Goal: Task Accomplishment & Management: Complete application form

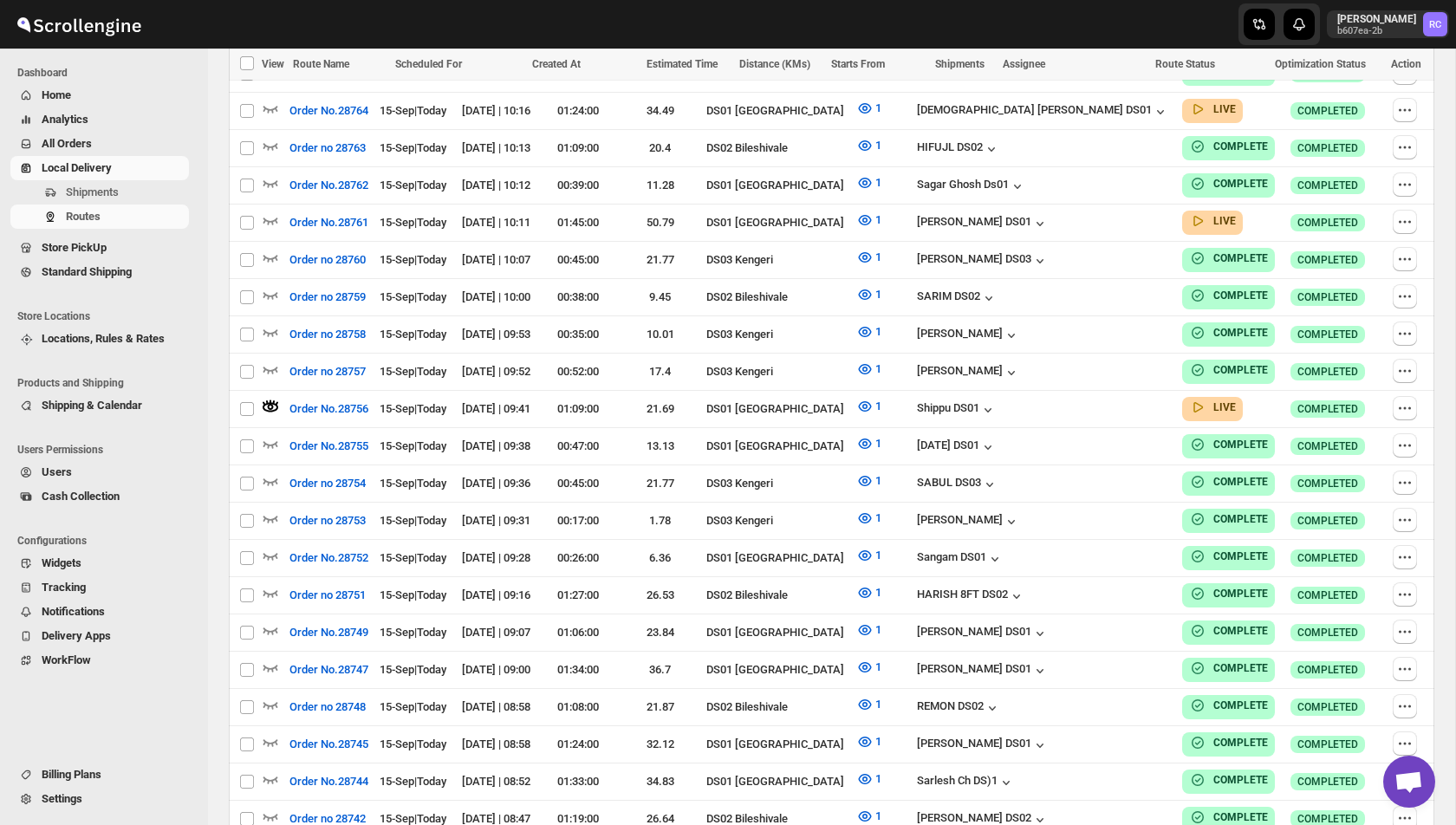
scroll to position [1045, 0]
click at [62, 465] on span "Users" at bounding box center [56, 471] width 30 height 13
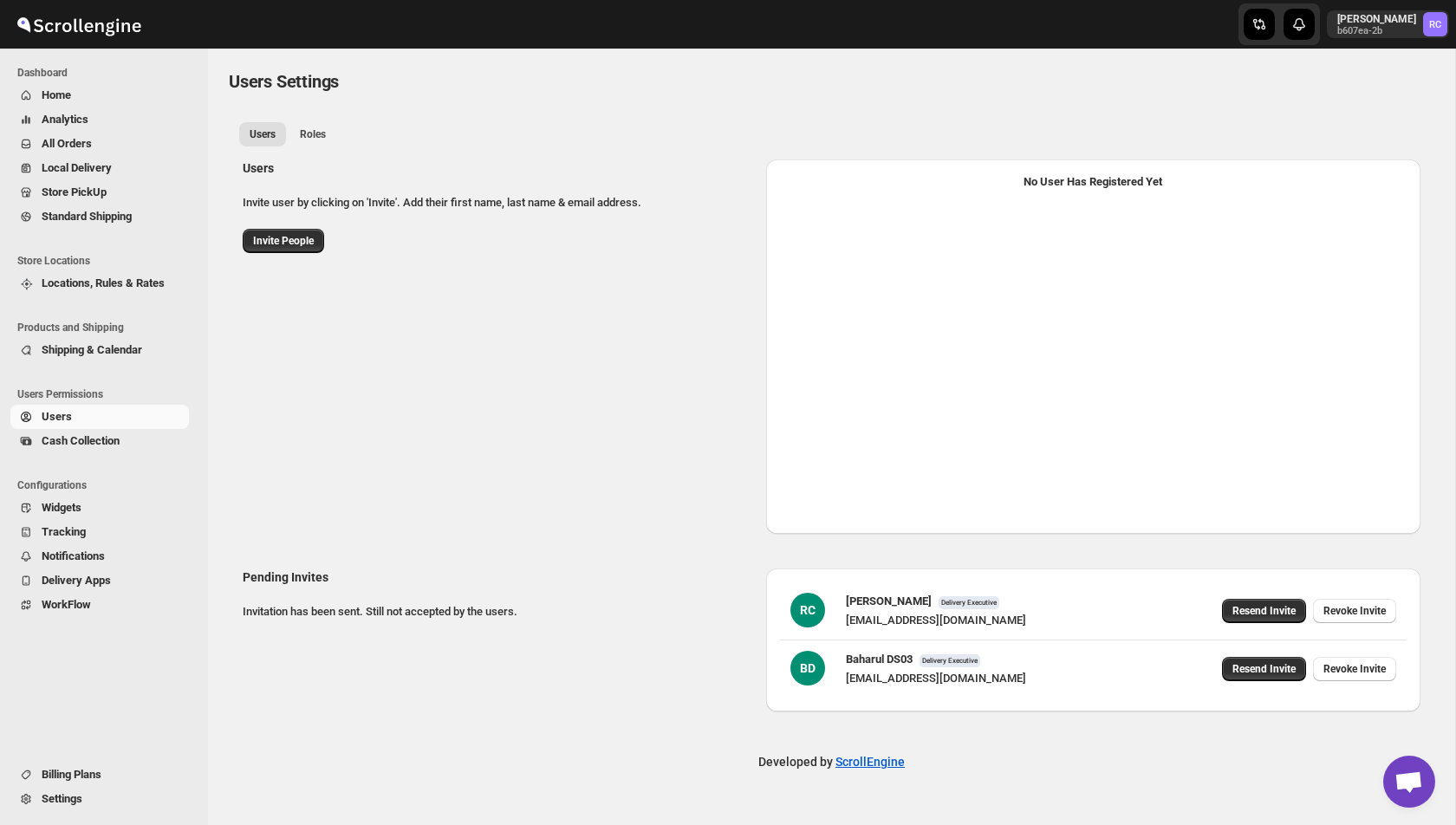
select select "637b767fbaab0276b10c91d5"
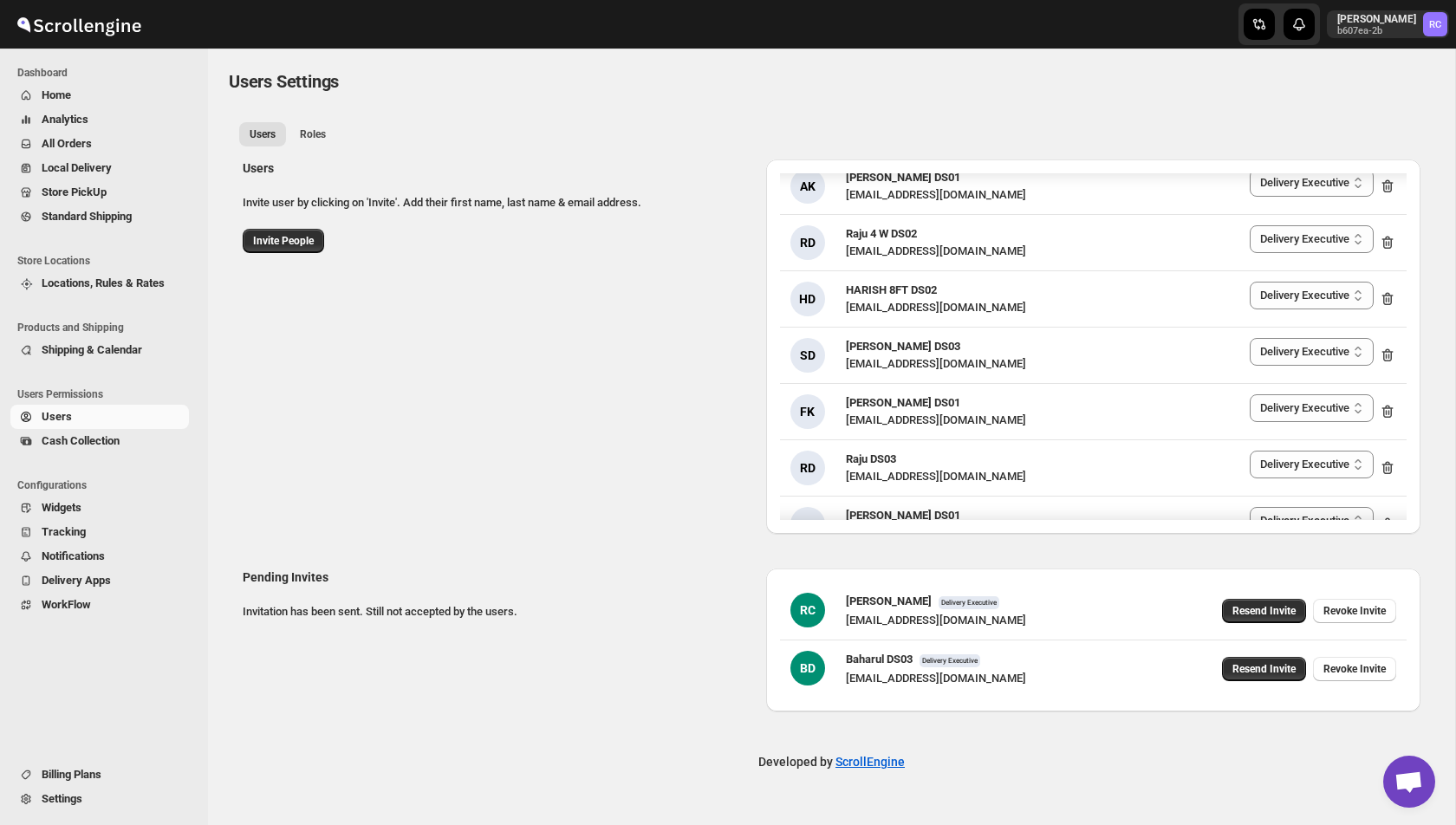
scroll to position [3064, 0]
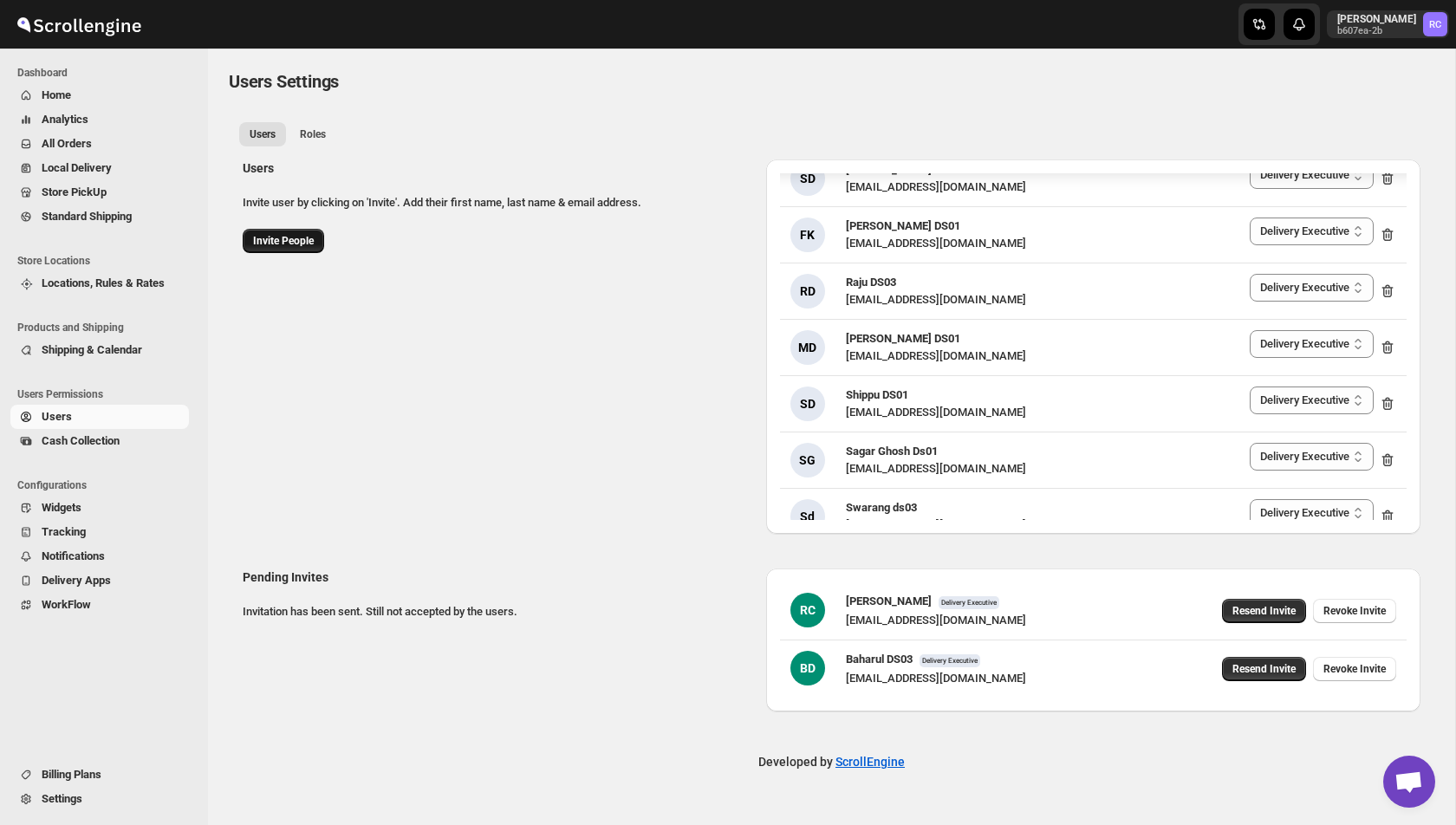
click at [274, 245] on span "Invite People" at bounding box center [283, 240] width 61 height 13
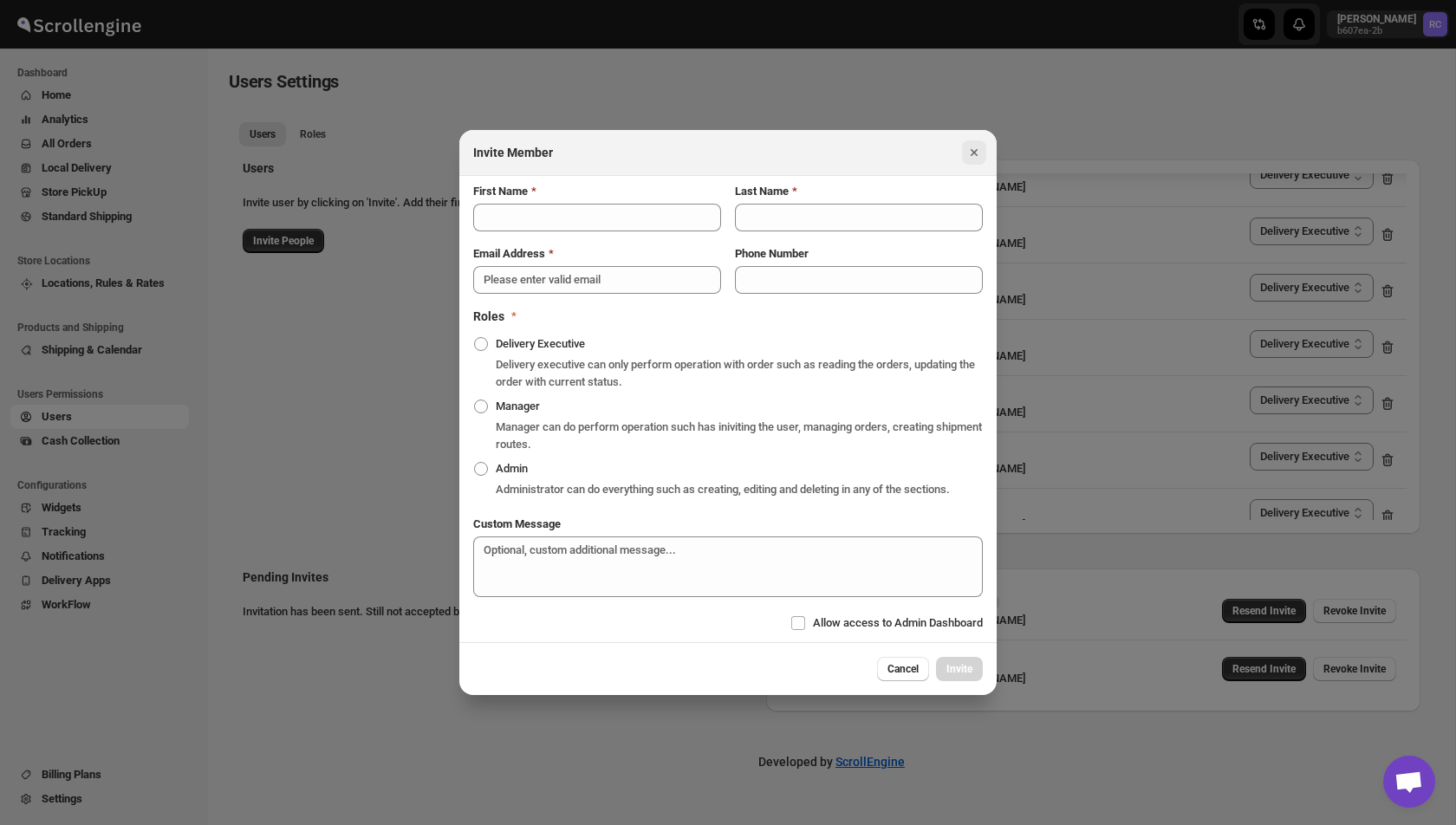
click at [976, 144] on icon "Close" at bounding box center [974, 152] width 17 height 17
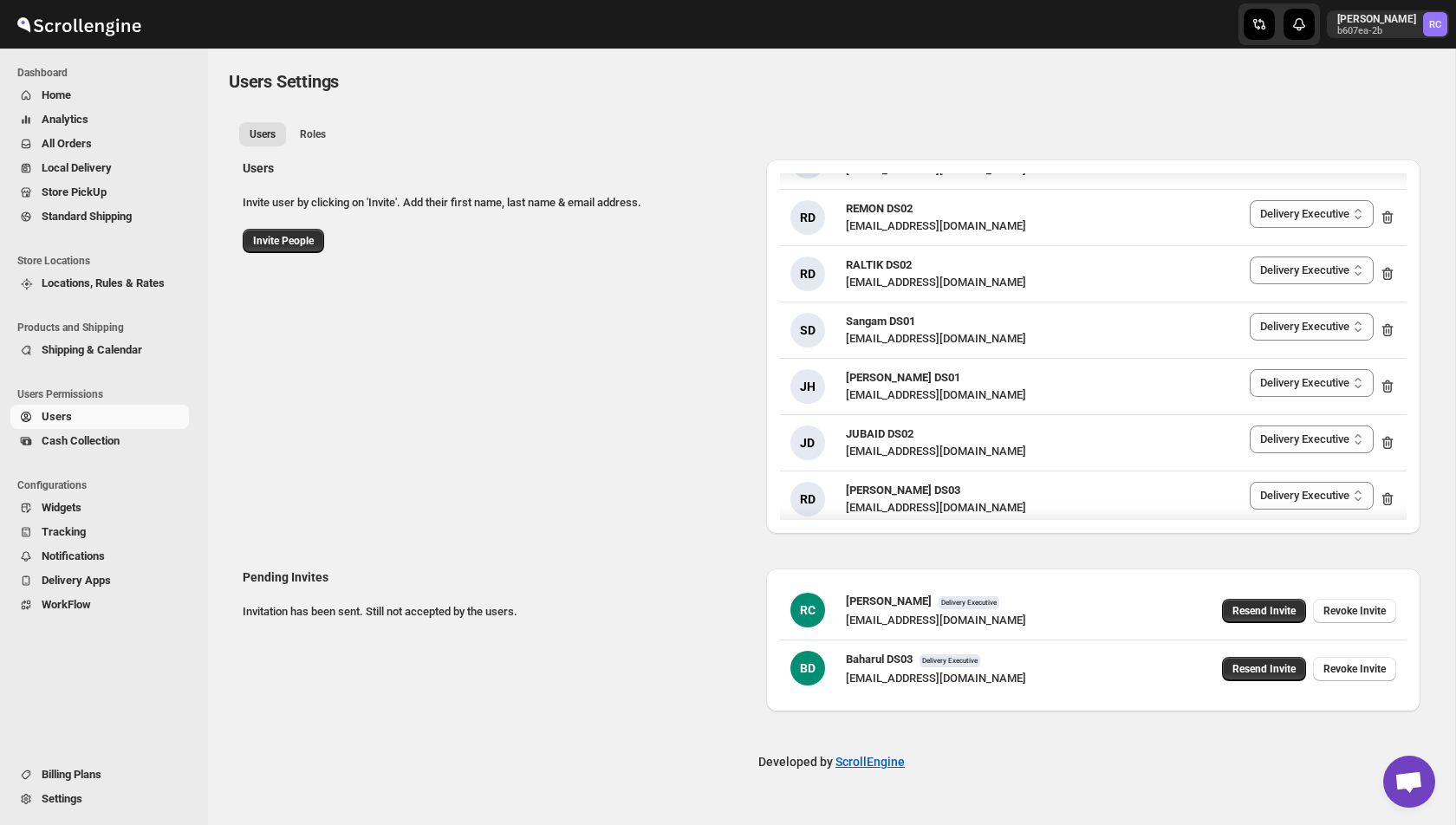
scroll to position [0, 0]
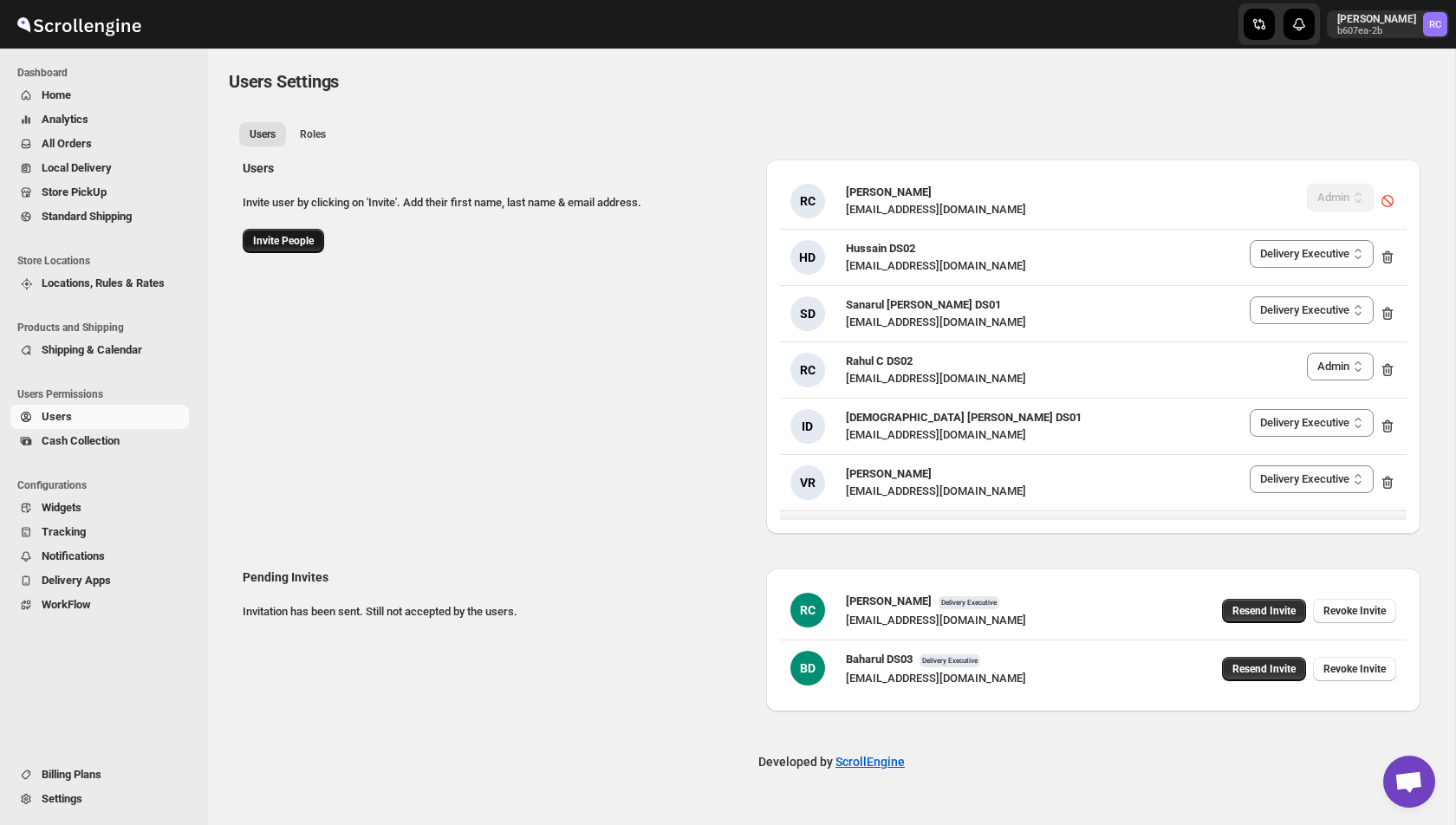
click at [264, 249] on button "Invite People" at bounding box center [283, 240] width 82 height 24
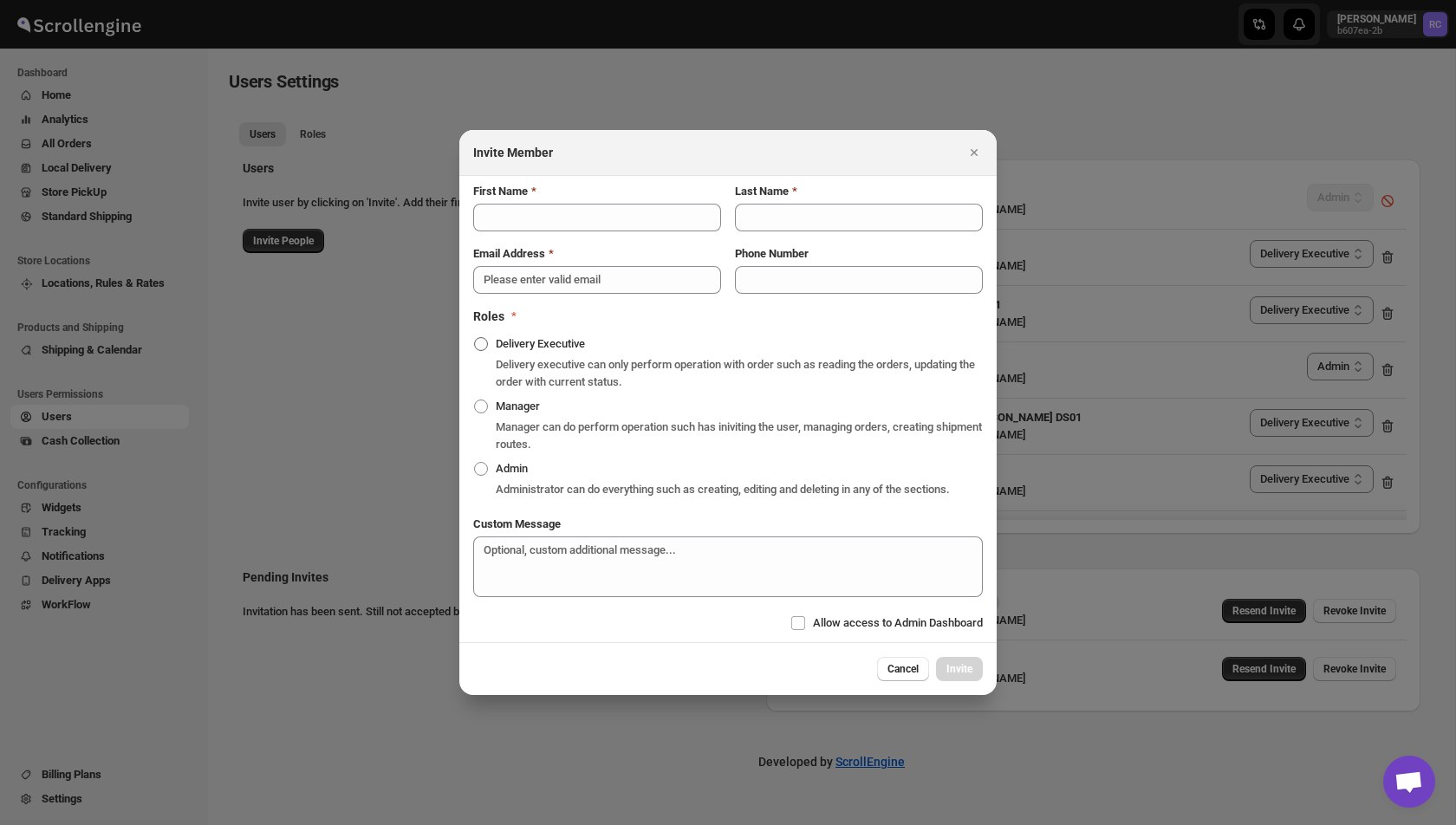
click at [524, 338] on span "Delivery Executive" at bounding box center [540, 343] width 90 height 13
click at [475, 338] on input "Delivery Executive" at bounding box center [474, 337] width 1 height 1
radio input "true"
click at [556, 231] on div "Email Address Phone Number" at bounding box center [721, 262] width 523 height 63
click at [571, 206] on input "First Name" at bounding box center [597, 217] width 248 height 28
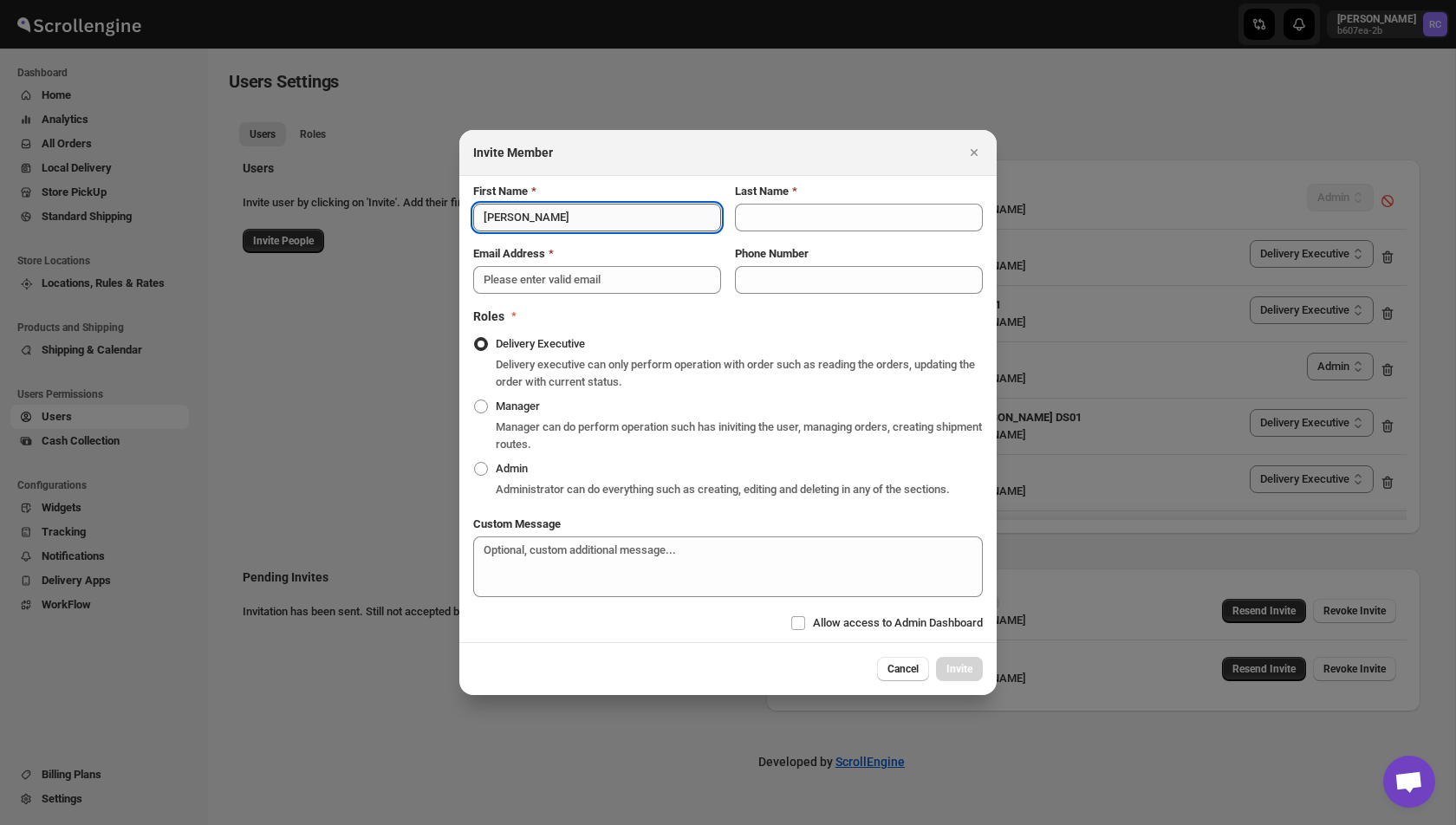
type input "[PERSON_NAME]"
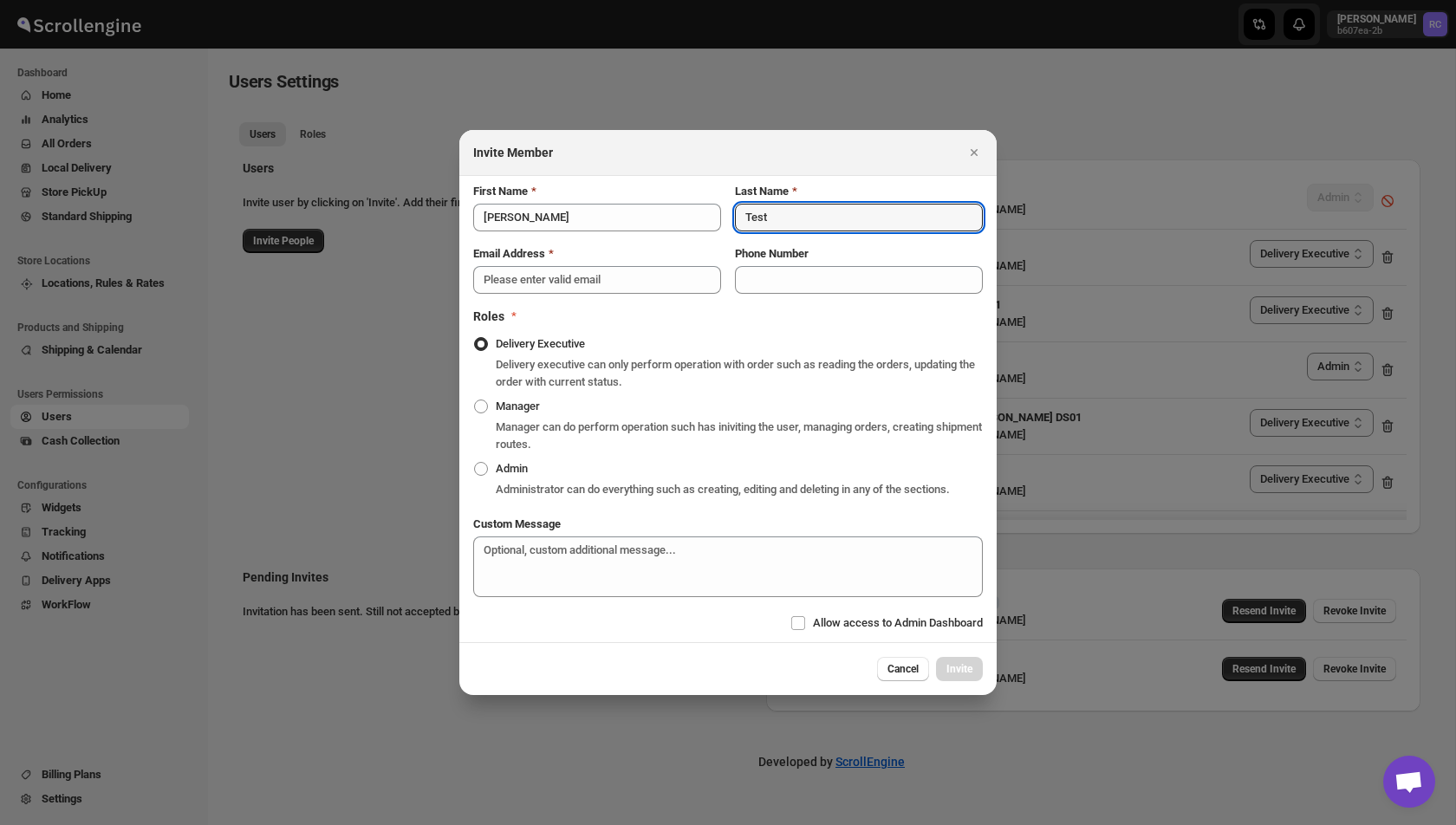
type input "Test"
click at [451, 265] on div at bounding box center [728, 412] width 1456 height 825
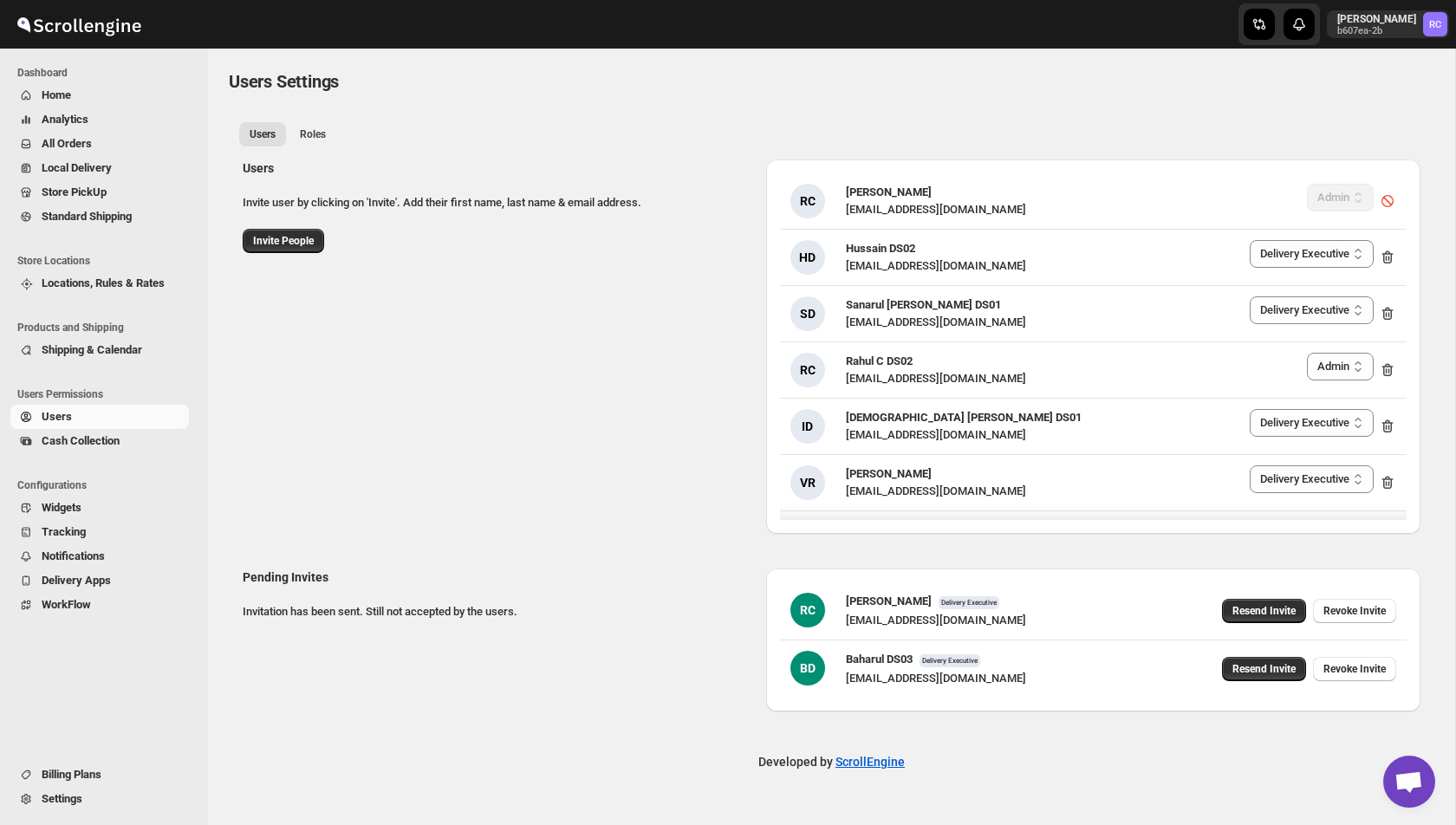
click at [556, 265] on div "Users Invite user by clicking on 'Invite'. Add their first name, last name & em…" at bounding box center [824, 339] width 1192 height 388
click at [335, 232] on div "Users Invite user by clicking on 'Invite'. Add their first name, last name & em…" at bounding box center [497, 206] width 510 height 93
click at [305, 240] on span "Invite People" at bounding box center [283, 240] width 61 height 13
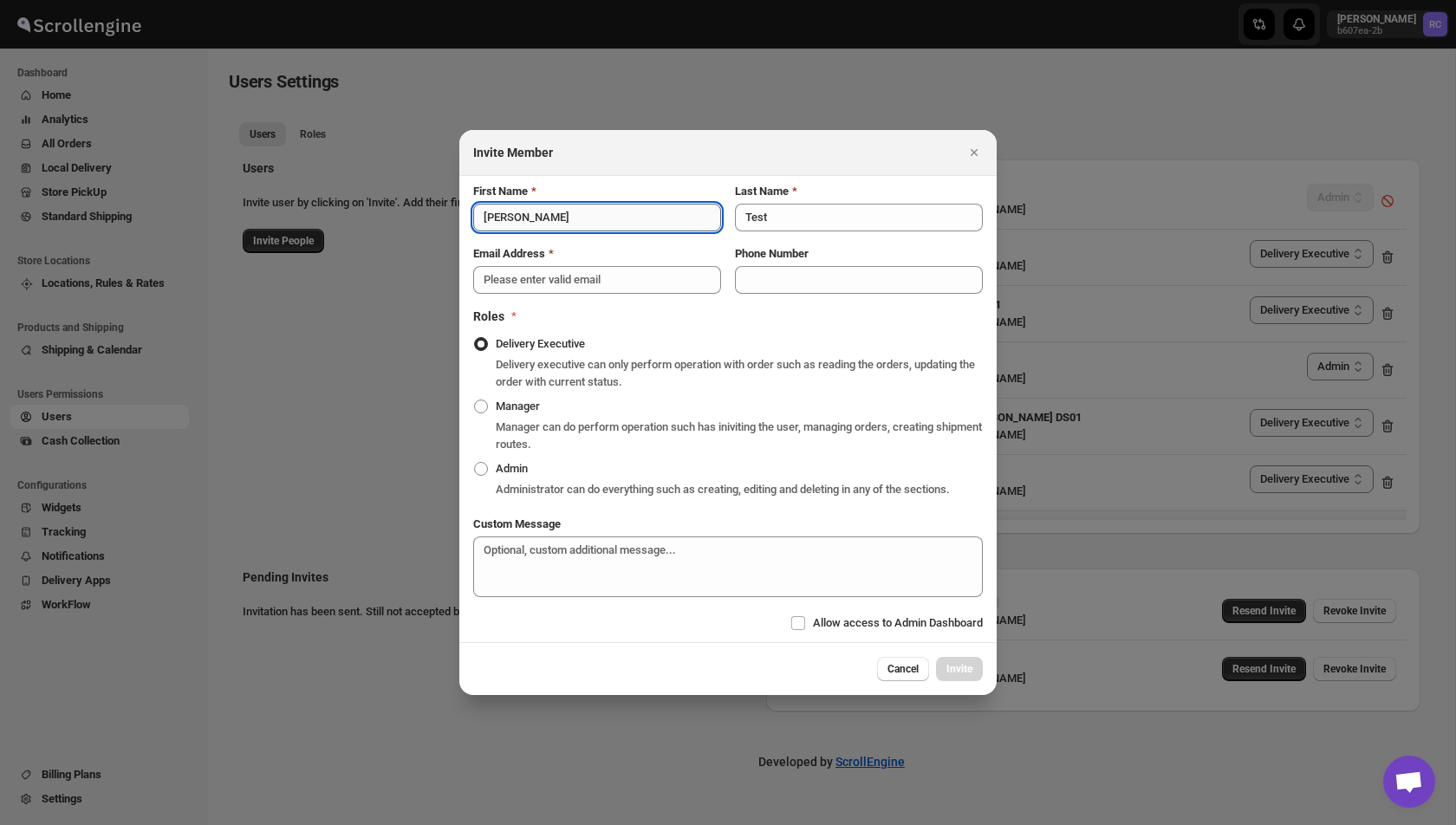
click at [554, 206] on input "[PERSON_NAME]" at bounding box center [597, 217] width 248 height 28
click at [546, 274] on input "Email Address" at bounding box center [597, 279] width 248 height 28
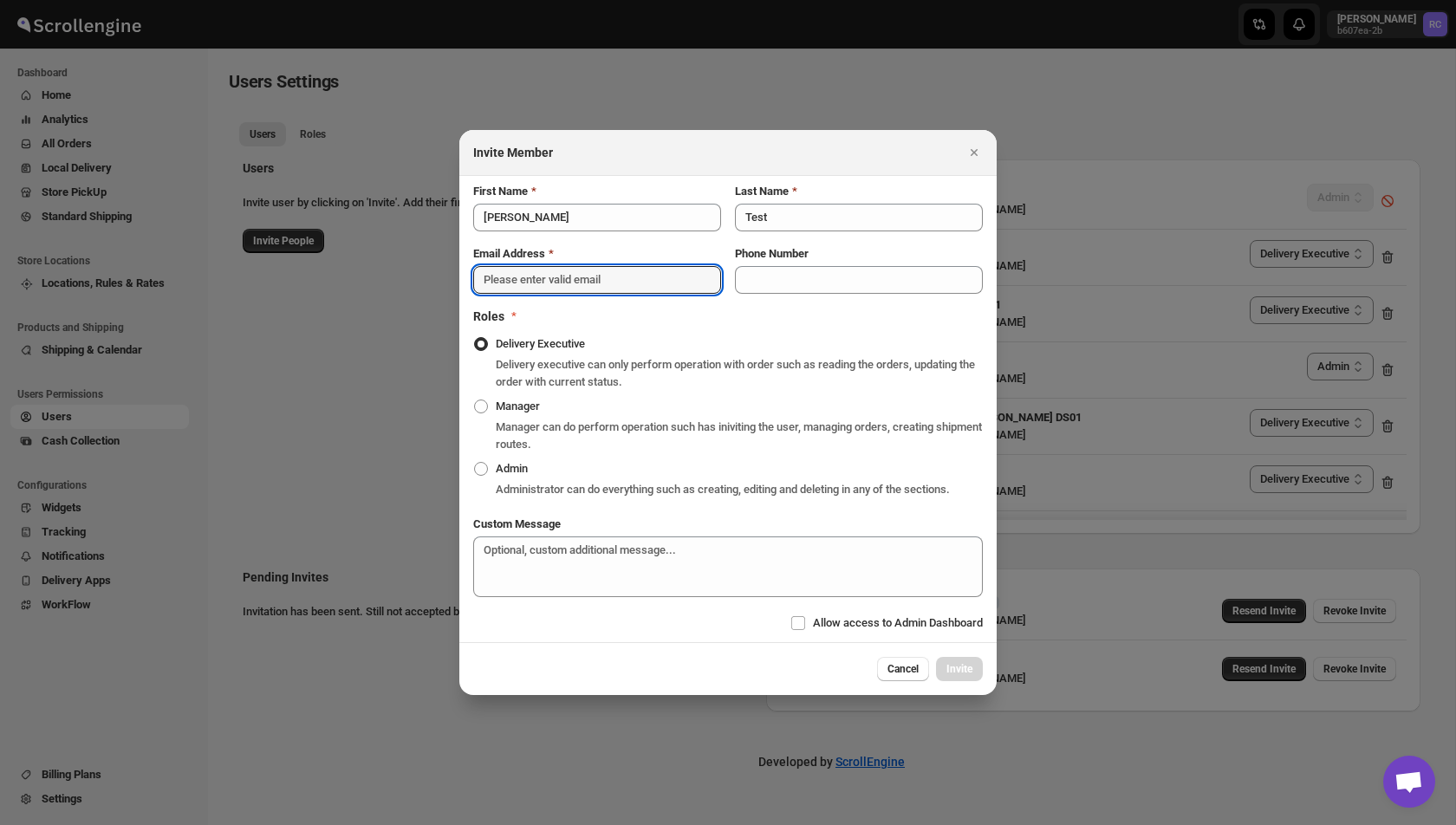
paste input "[EMAIL_ADDRESS][DOMAIN_NAME]"
type input "[EMAIL_ADDRESS][DOMAIN_NAME]"
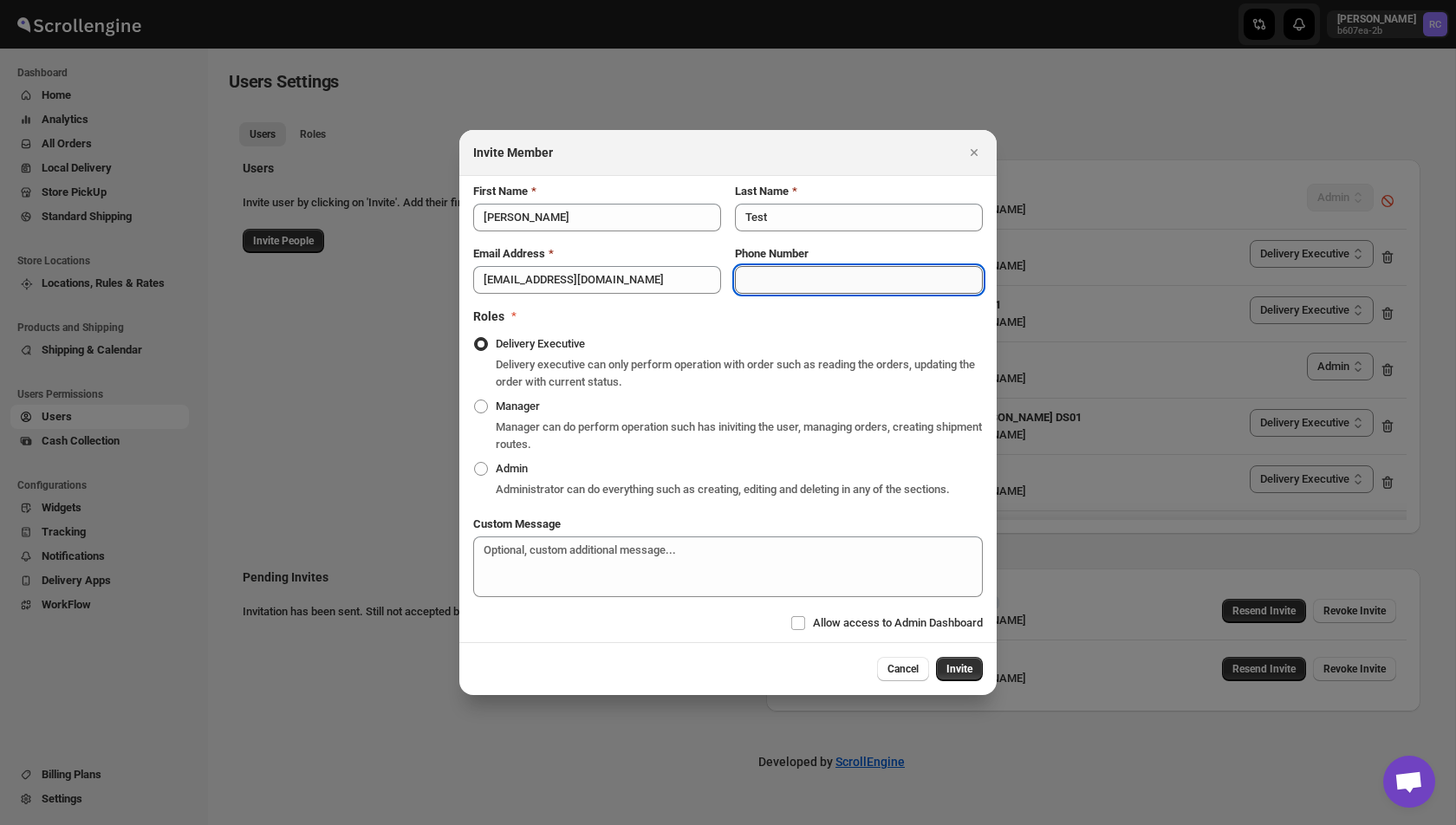
click at [867, 276] on input "Phone Number" at bounding box center [858, 279] width 248 height 28
type input "9972966515"
click at [957, 667] on button "Invite" at bounding box center [960, 668] width 47 height 24
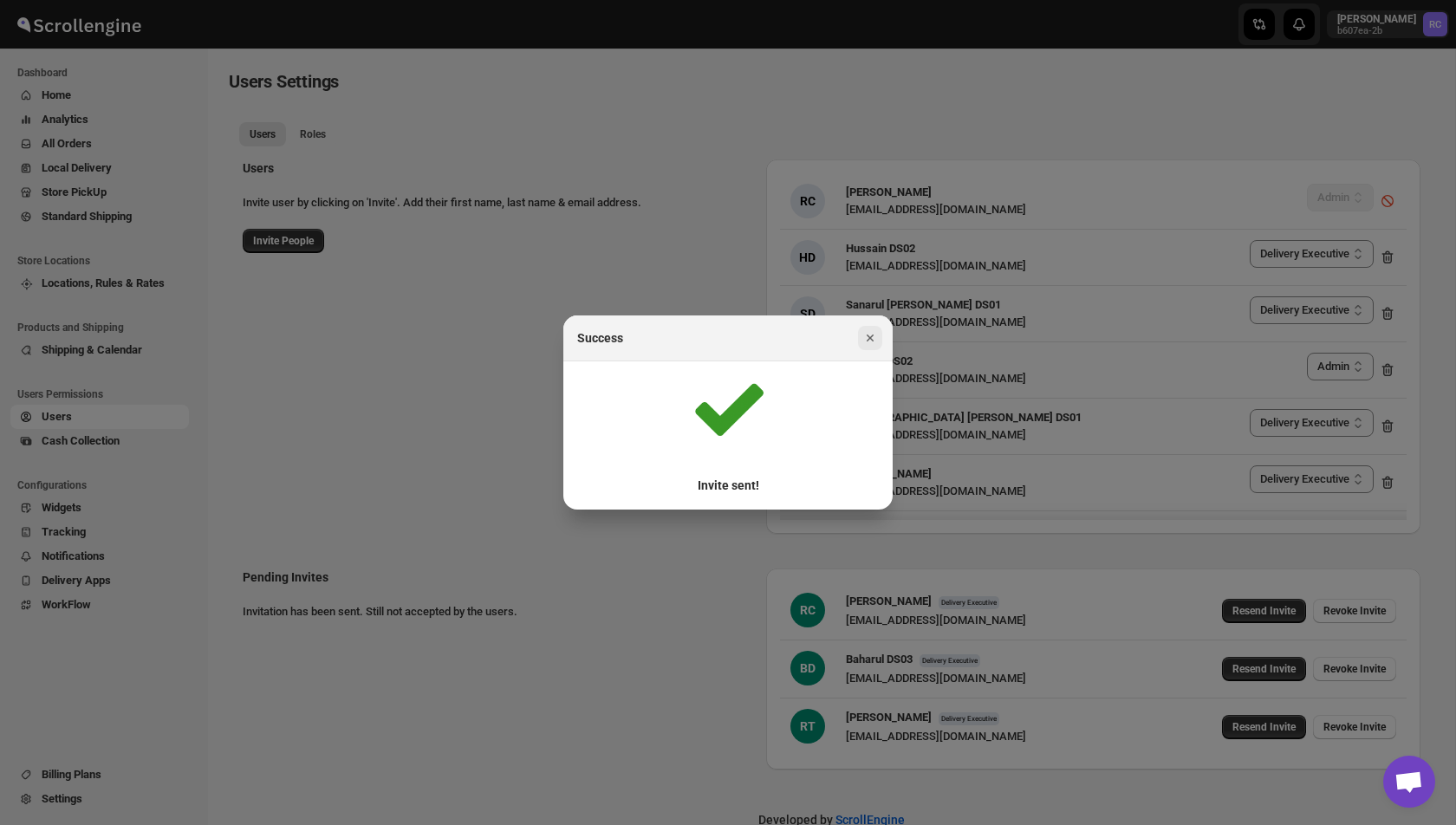
click at [867, 340] on icon "Close" at bounding box center [870, 338] width 17 height 17
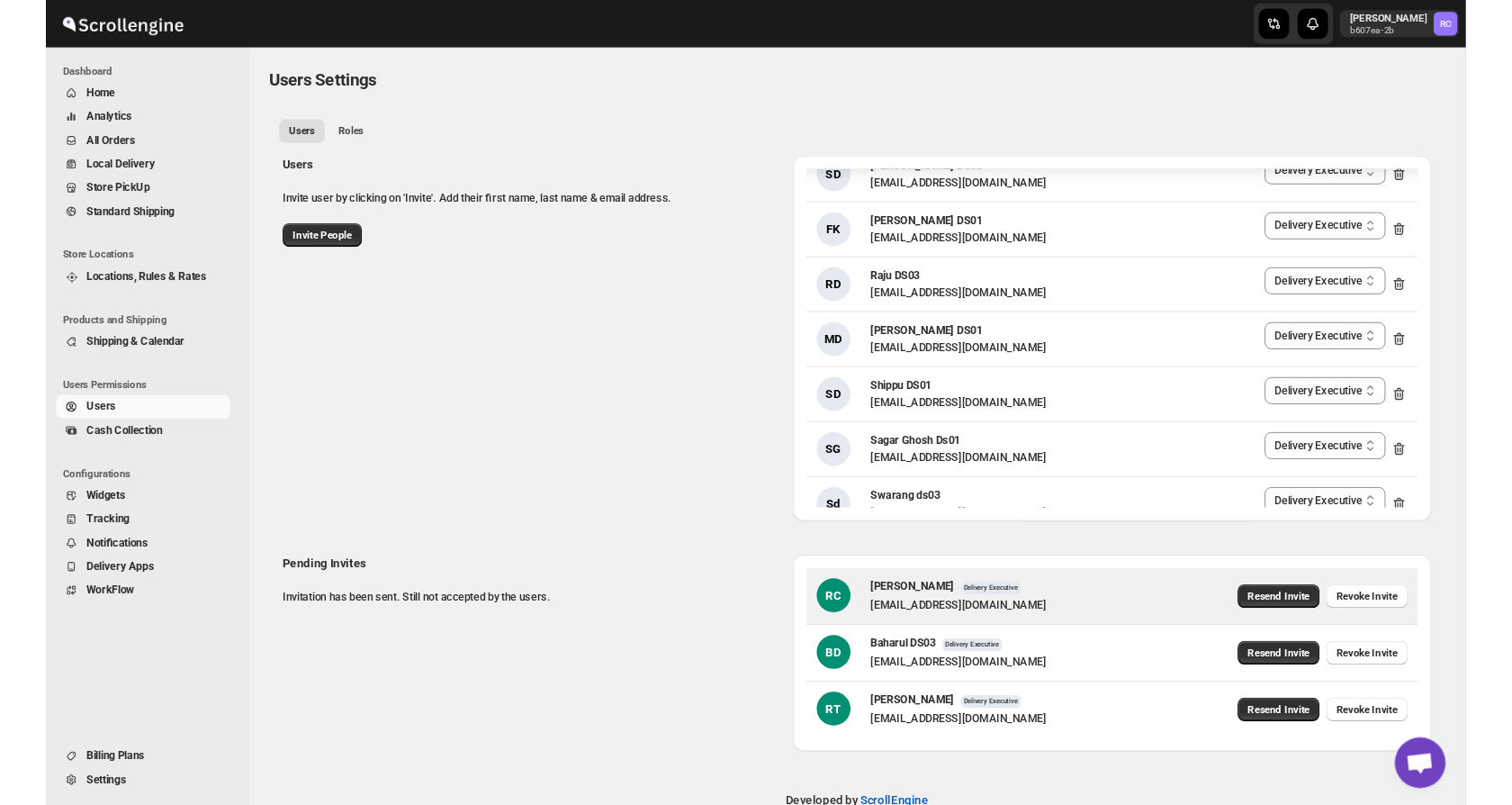
scroll to position [39, 0]
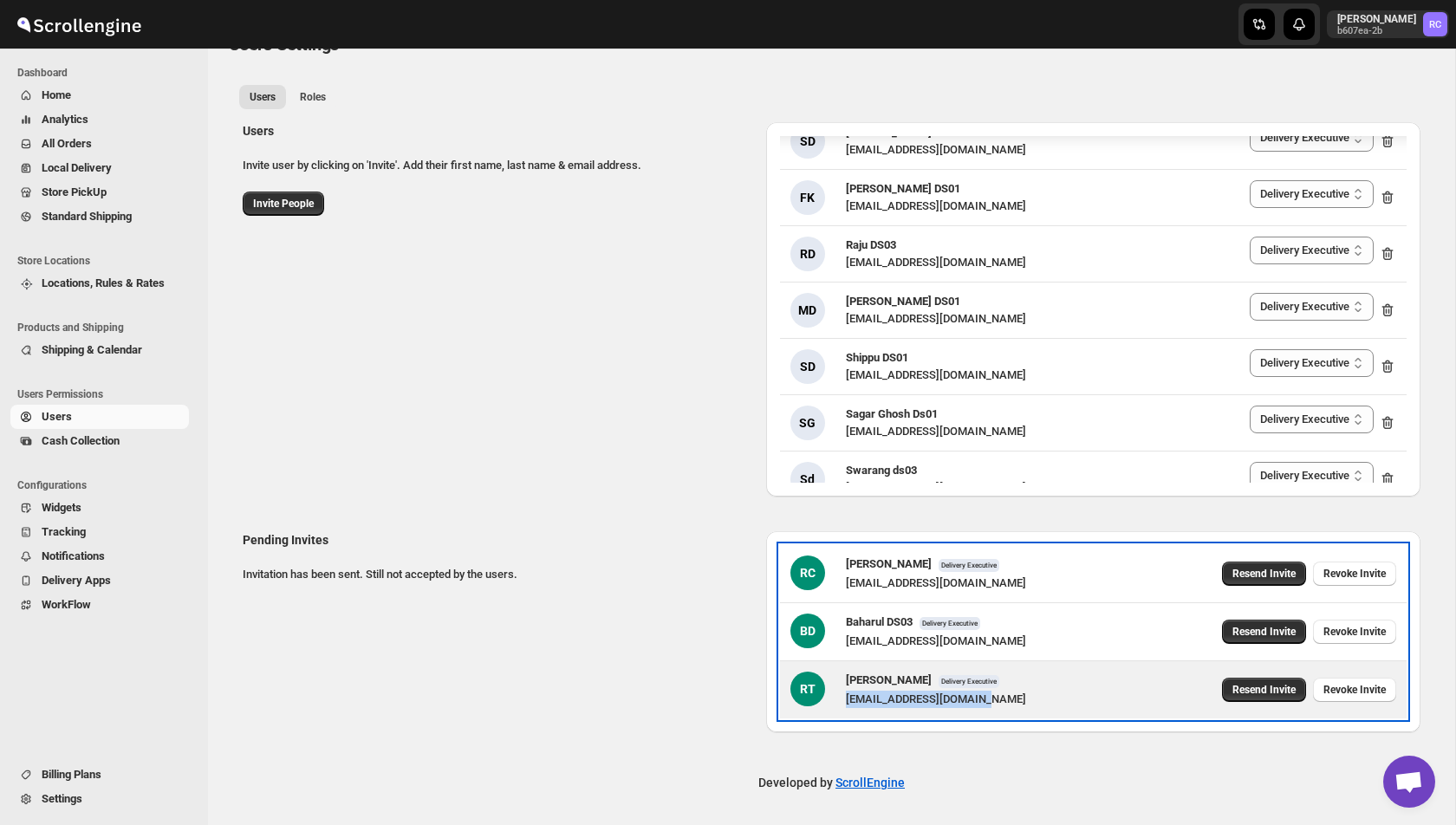
drag, startPoint x: 1004, startPoint y: 698, endPoint x: 843, endPoint y: 698, distance: 161.0
click at [843, 698] on div "[PERSON_NAME] Test Delivery Executive [EMAIL_ADDRESS][DOMAIN_NAME] Resend Invit…" at bounding box center [1093, 690] width 606 height 37
copy div "[EMAIL_ADDRESS][DOMAIN_NAME]"
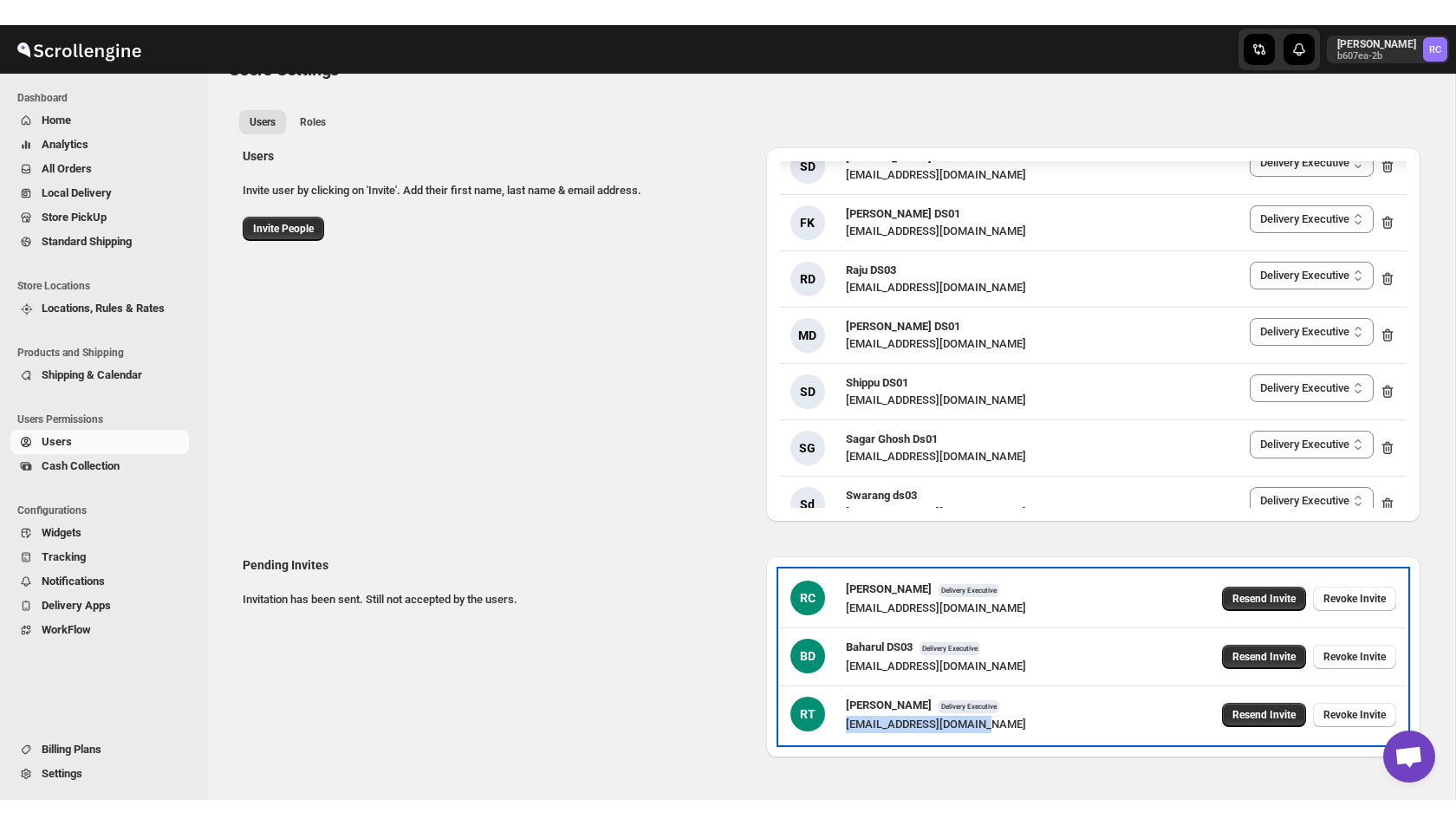
scroll to position [0, 0]
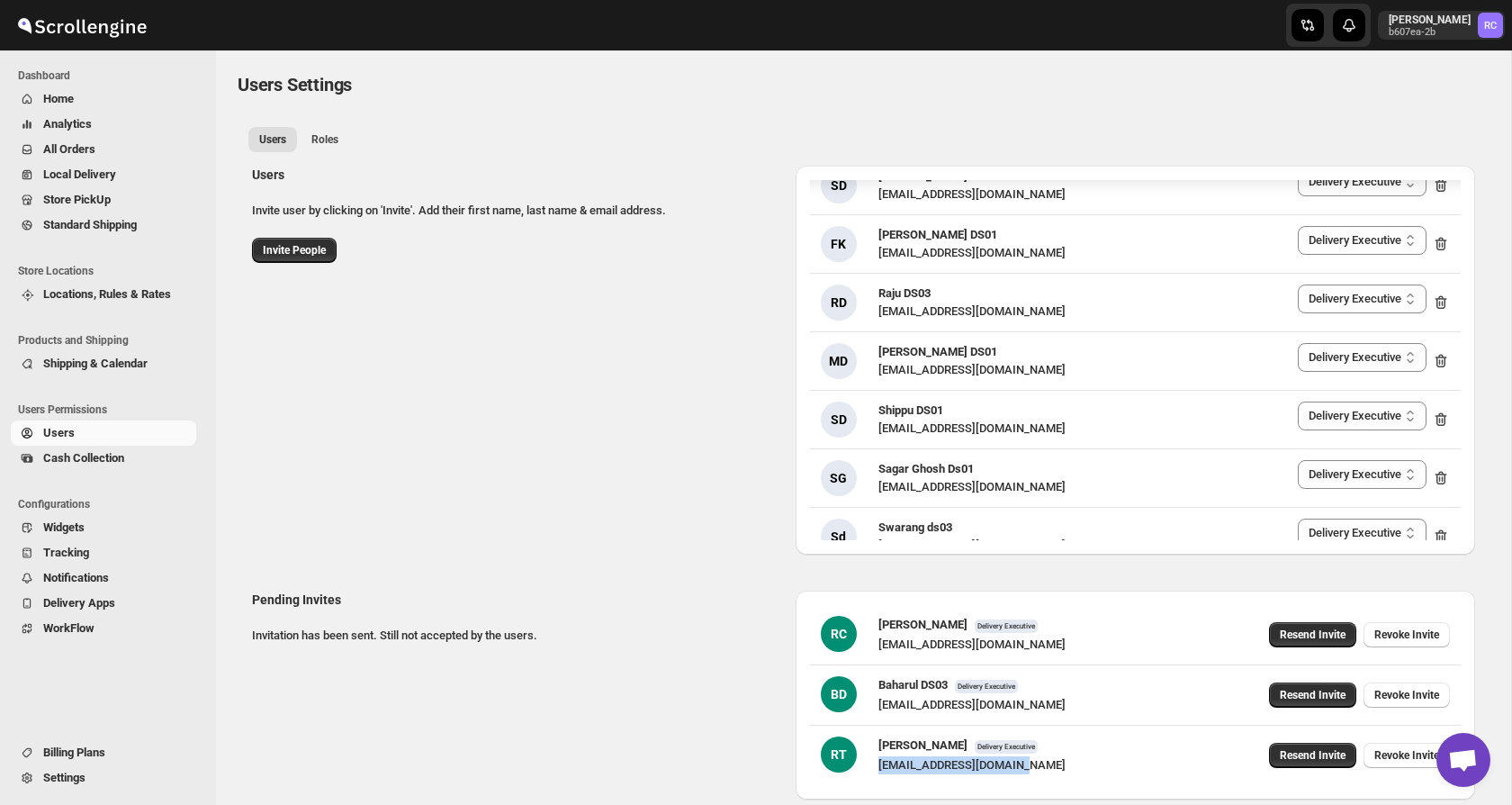
click at [82, 97] on span "Home" at bounding box center [117, 99] width 150 height 18
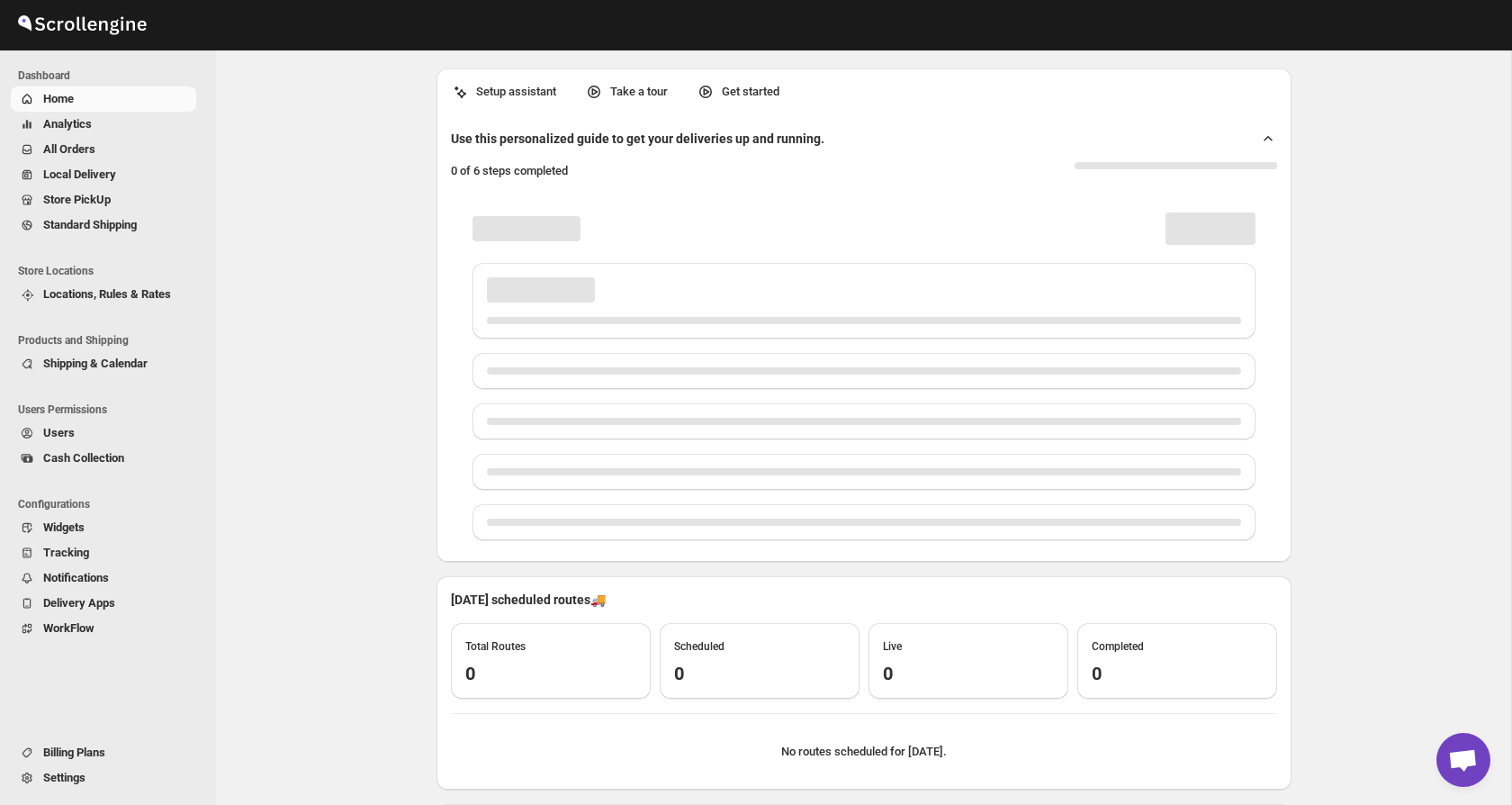
click at [74, 143] on span "All Orders" at bounding box center [69, 149] width 52 height 14
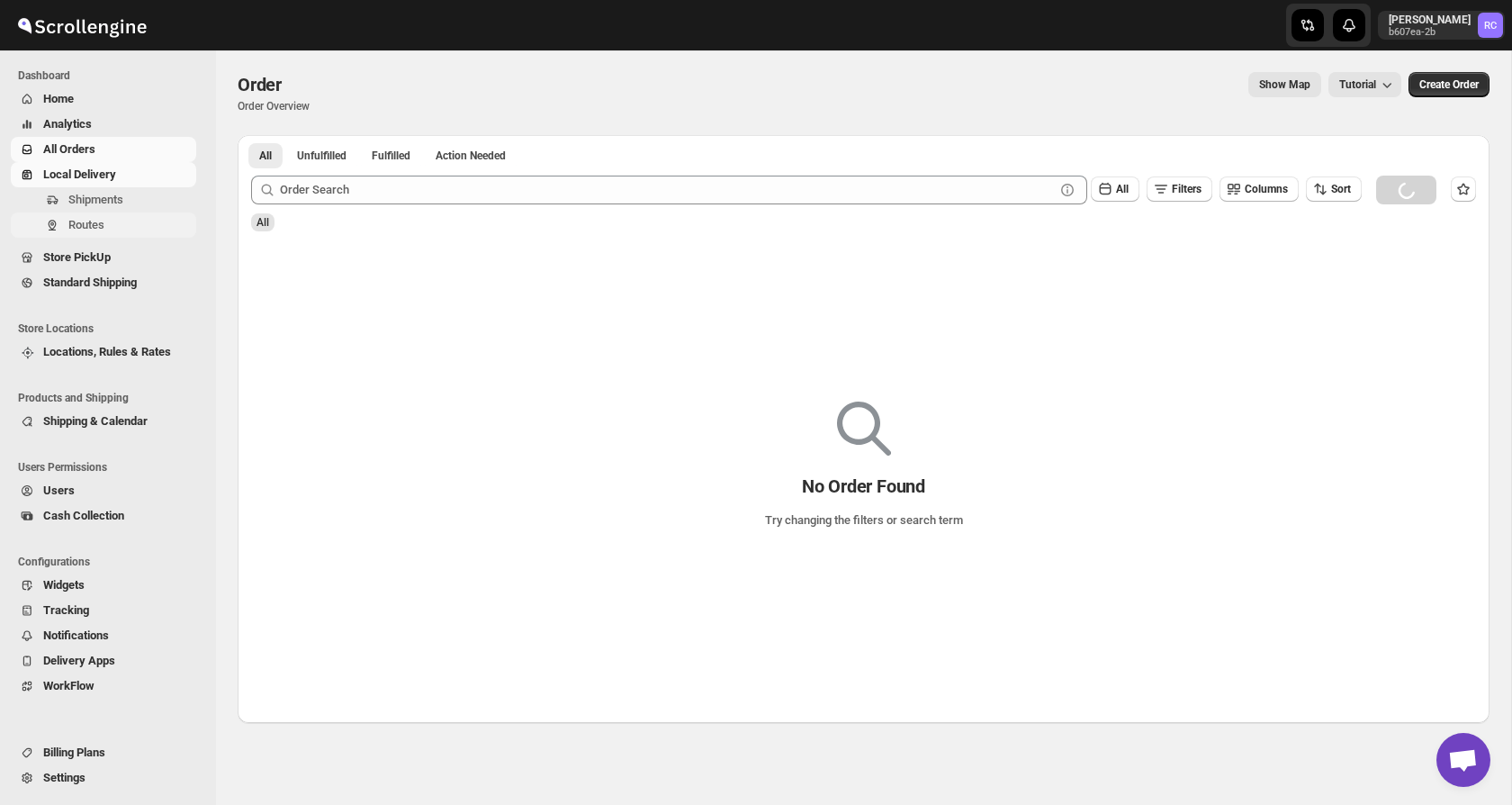
click at [108, 218] on span "Routes" at bounding box center [130, 224] width 124 height 18
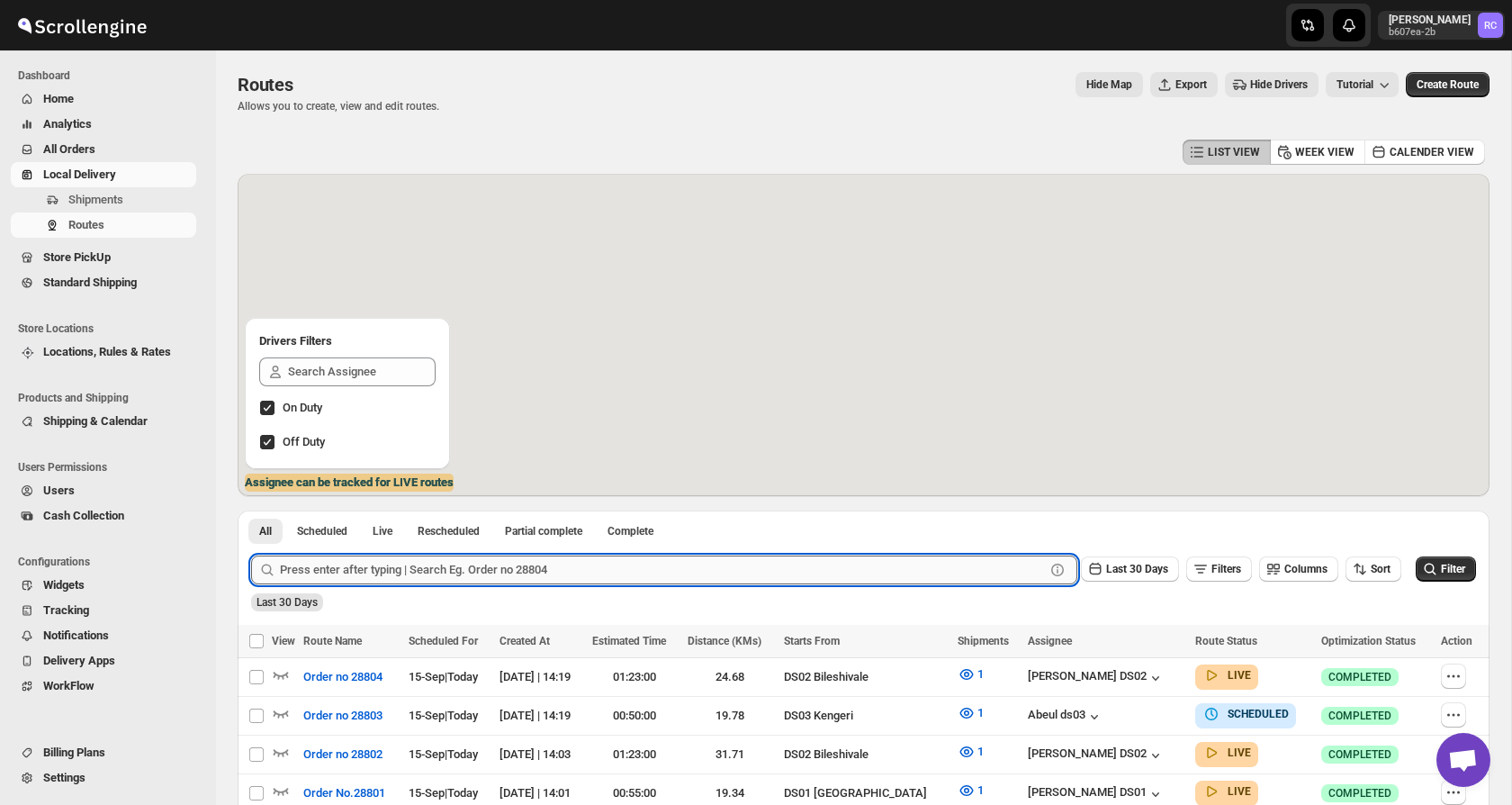
click at [338, 566] on input "text" at bounding box center [662, 570] width 765 height 29
click at [356, 565] on input "text" at bounding box center [662, 570] width 765 height 29
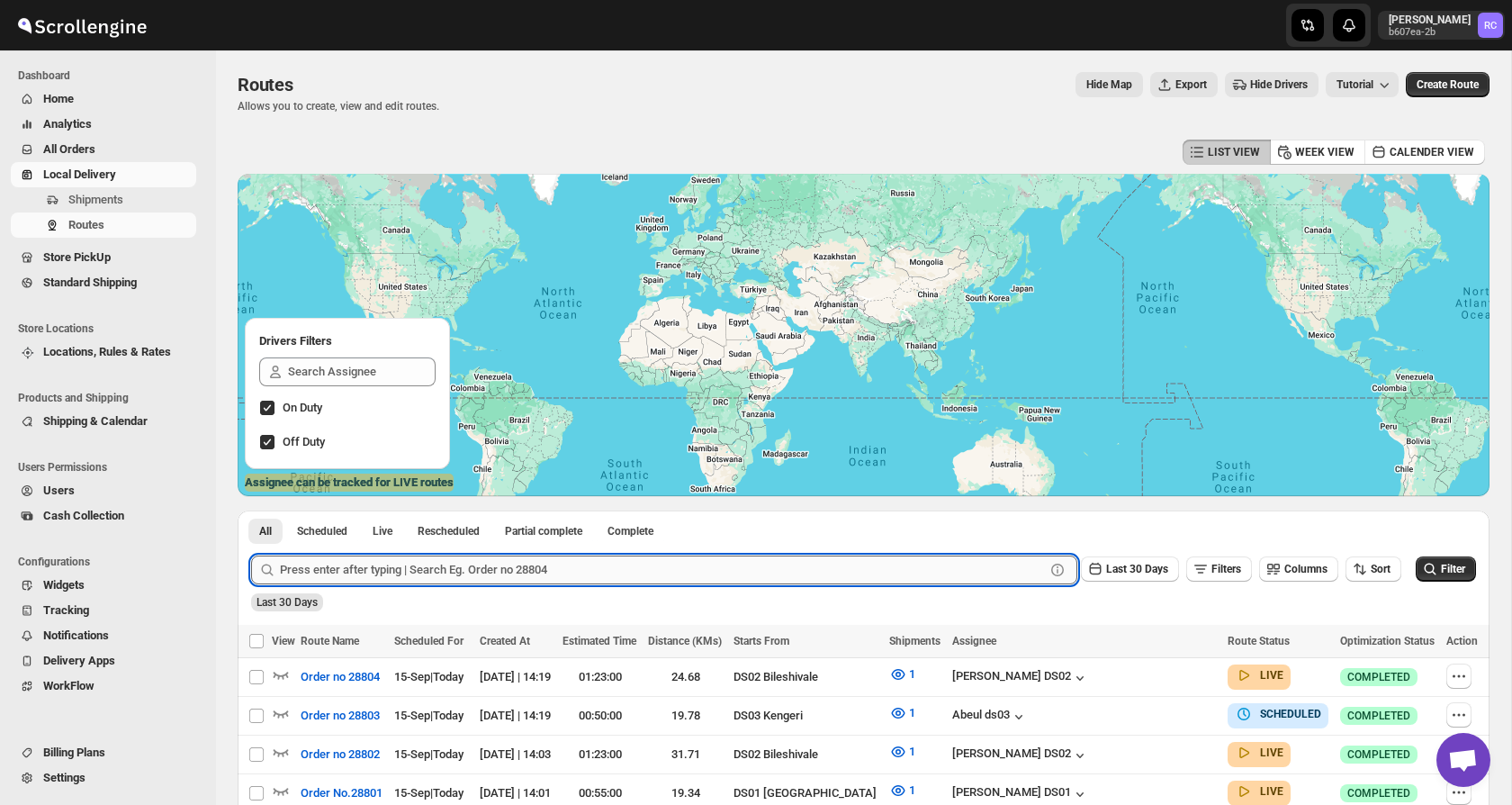
paste input "28782"
type input "28782"
click at [251, 510] on button "Submit" at bounding box center [276, 519] width 51 height 19
click at [349, 570] on input "28782" at bounding box center [646, 570] width 732 height 29
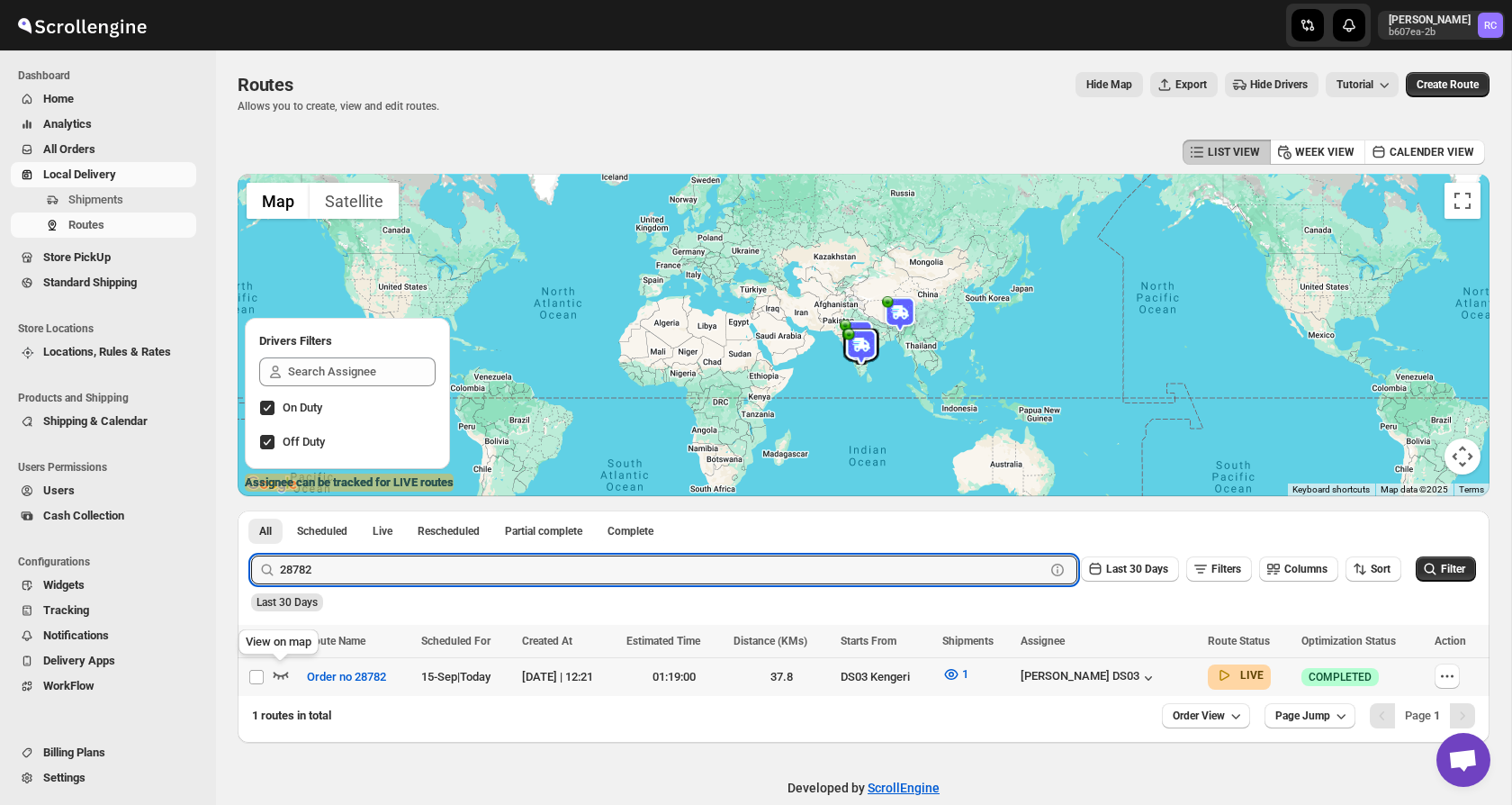
click at [284, 677] on icon "button" at bounding box center [280, 674] width 18 height 18
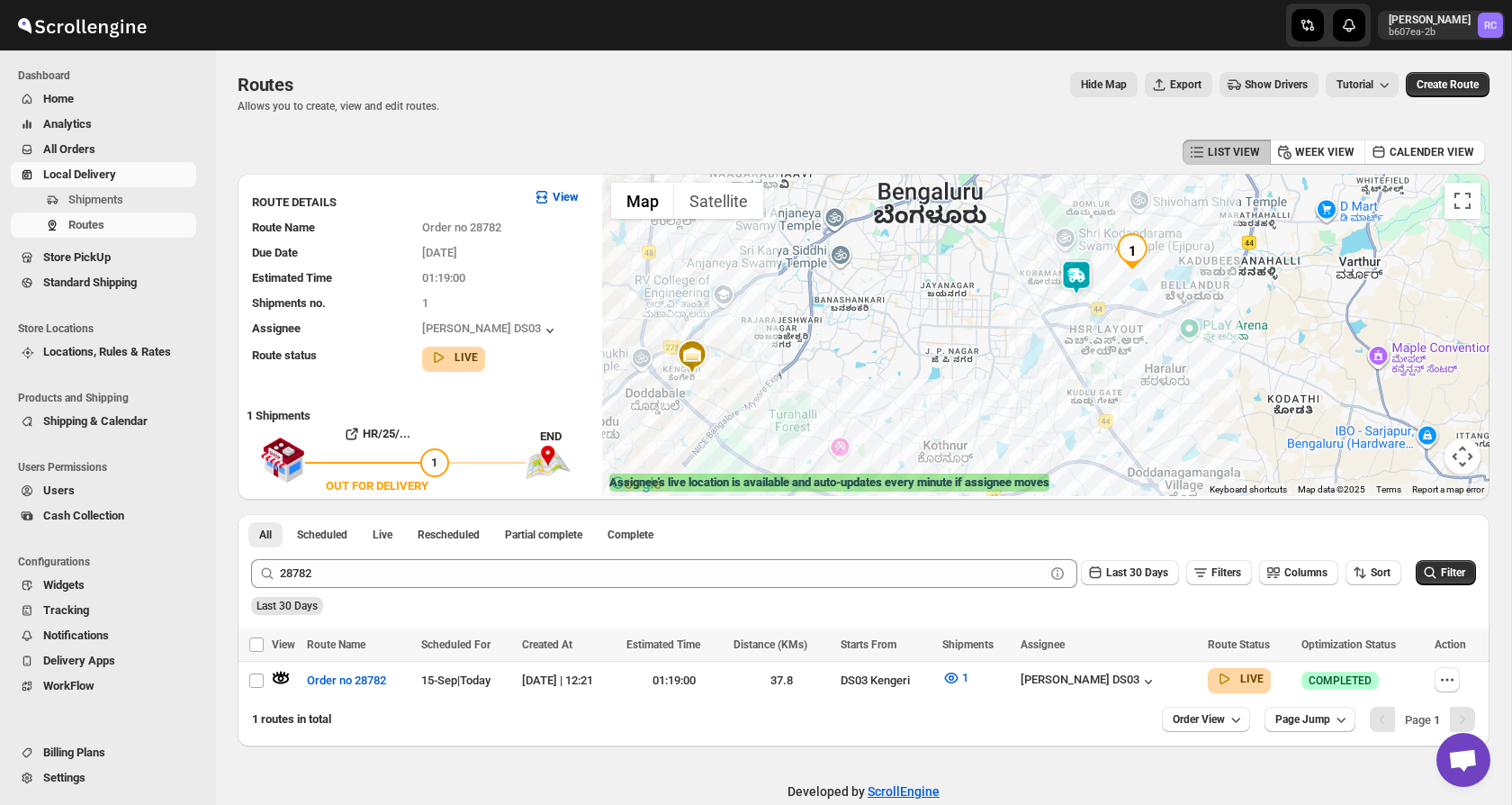
drag, startPoint x: 1277, startPoint y: 229, endPoint x: 1150, endPoint y: 283, distance: 138.0
click at [1150, 284] on div at bounding box center [1046, 335] width 888 height 322
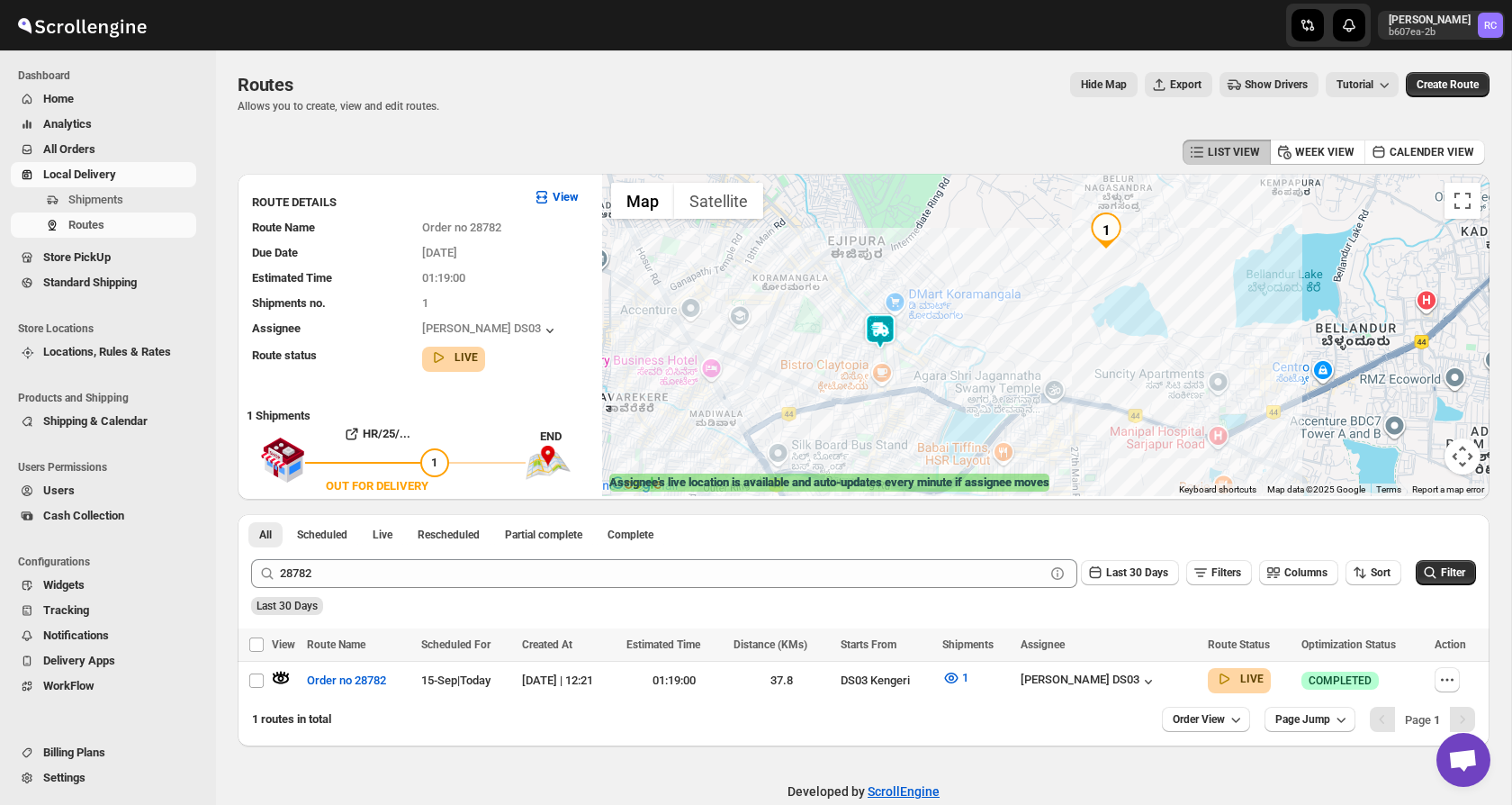
drag, startPoint x: 1128, startPoint y: 231, endPoint x: 1064, endPoint y: 316, distance: 106.4
click at [1064, 316] on div at bounding box center [1046, 335] width 888 height 322
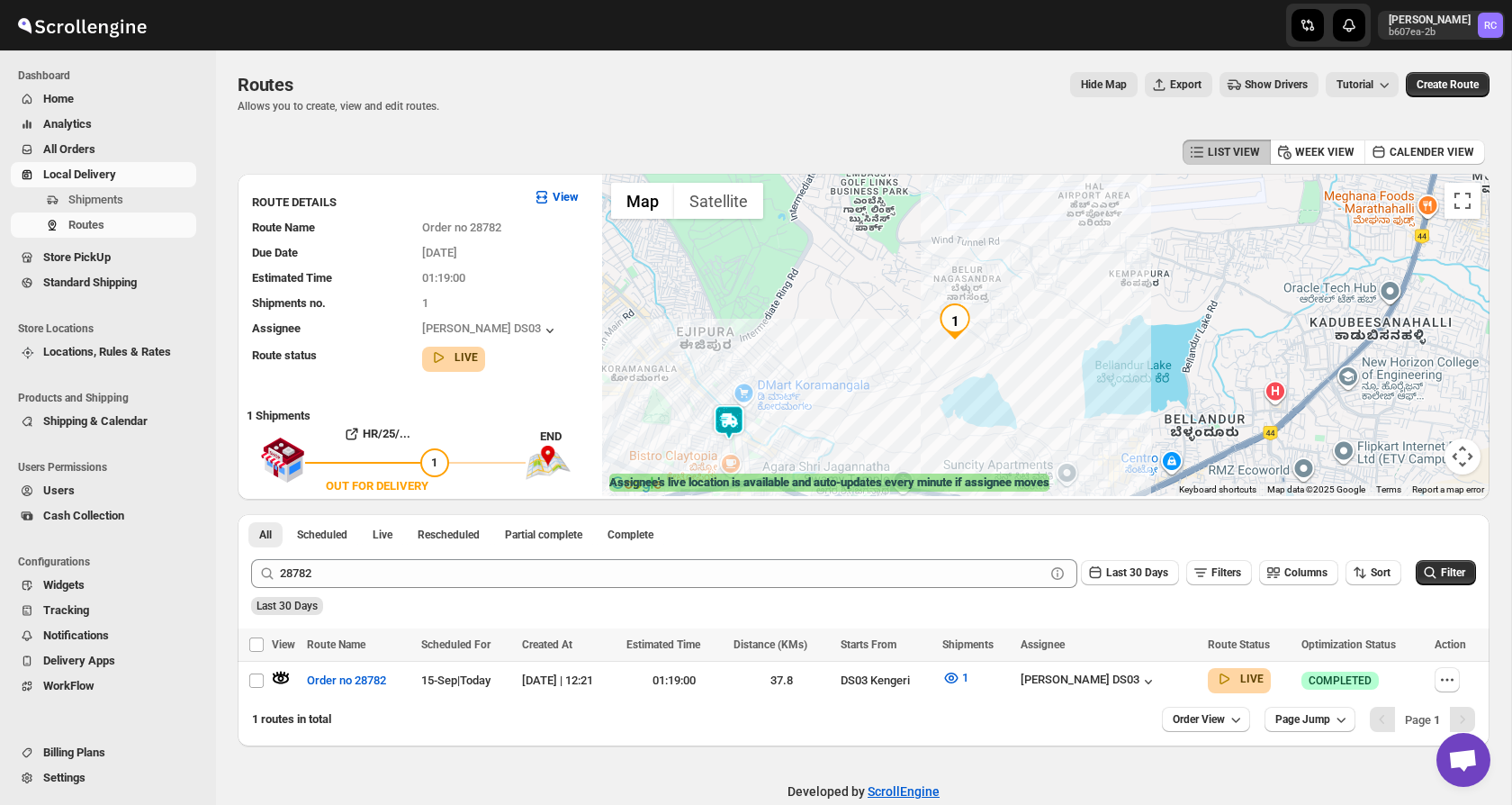
click at [725, 424] on img at bounding box center [729, 422] width 36 height 36
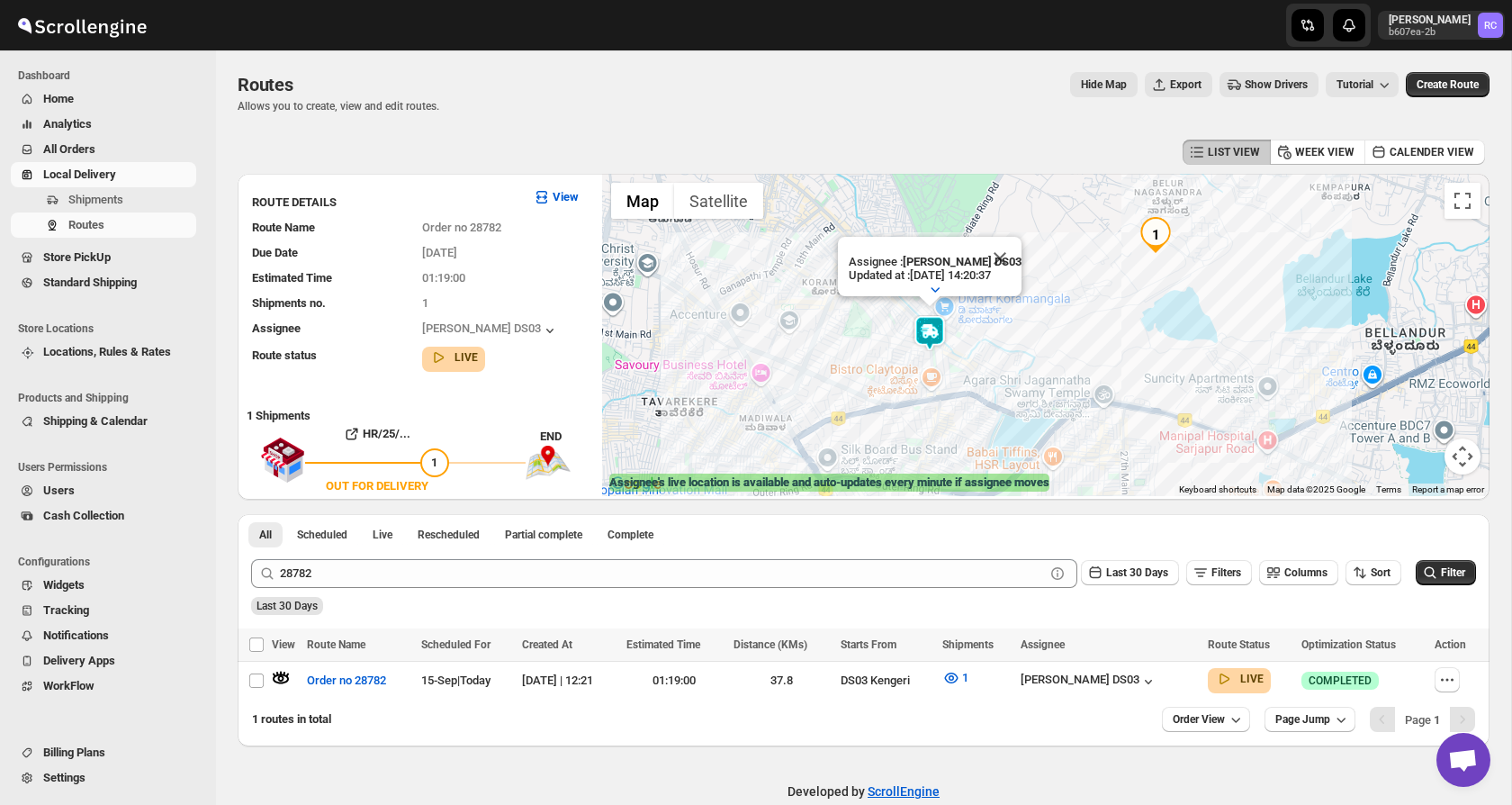
drag, startPoint x: 694, startPoint y: 301, endPoint x: 876, endPoint y: 213, distance: 202.2
click at [876, 213] on div "Assignee : [PERSON_NAME] DS03 Updated at : [DATE] 14:20:37 Duty mode Enabled Ba…" at bounding box center [1046, 335] width 888 height 322
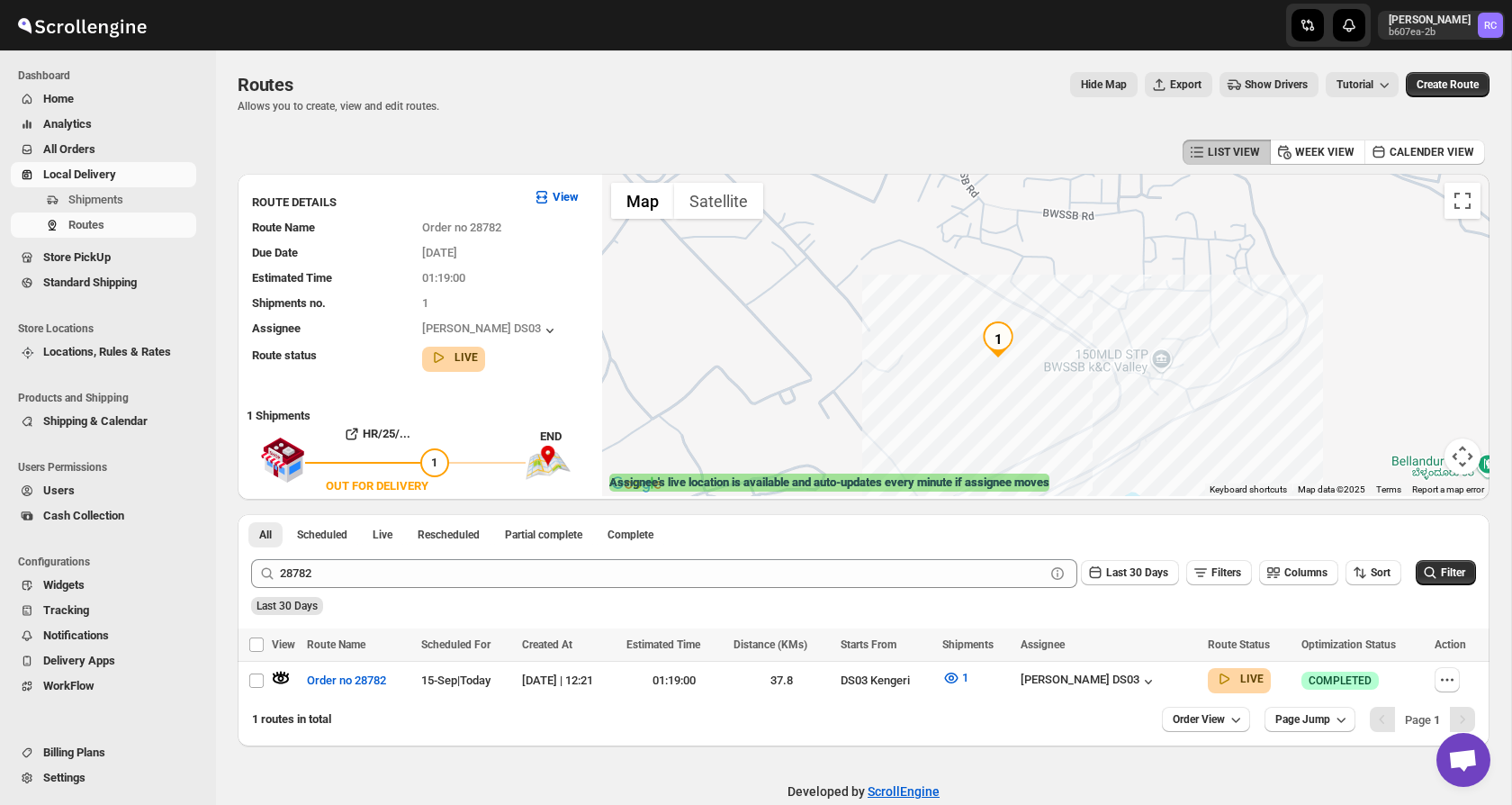
drag, startPoint x: 1161, startPoint y: 249, endPoint x: 1038, endPoint y: 370, distance: 172.5
click at [1038, 370] on div "Assignee : [PERSON_NAME] DS03 Updated at : [DATE] 14:20:37 Duty mode Enabled Ba…" at bounding box center [1046, 335] width 888 height 322
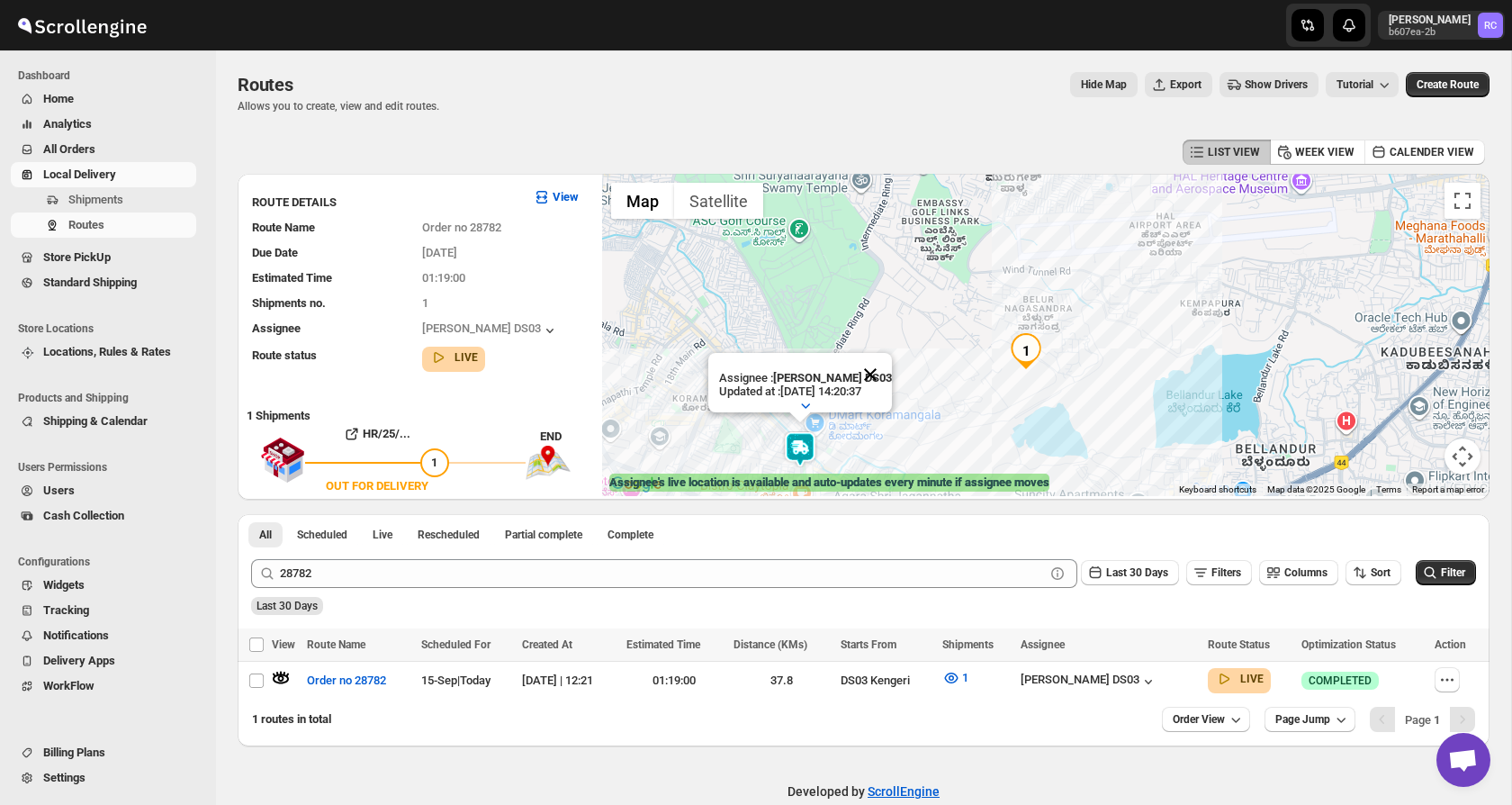
click at [882, 370] on button "Close" at bounding box center [870, 374] width 43 height 43
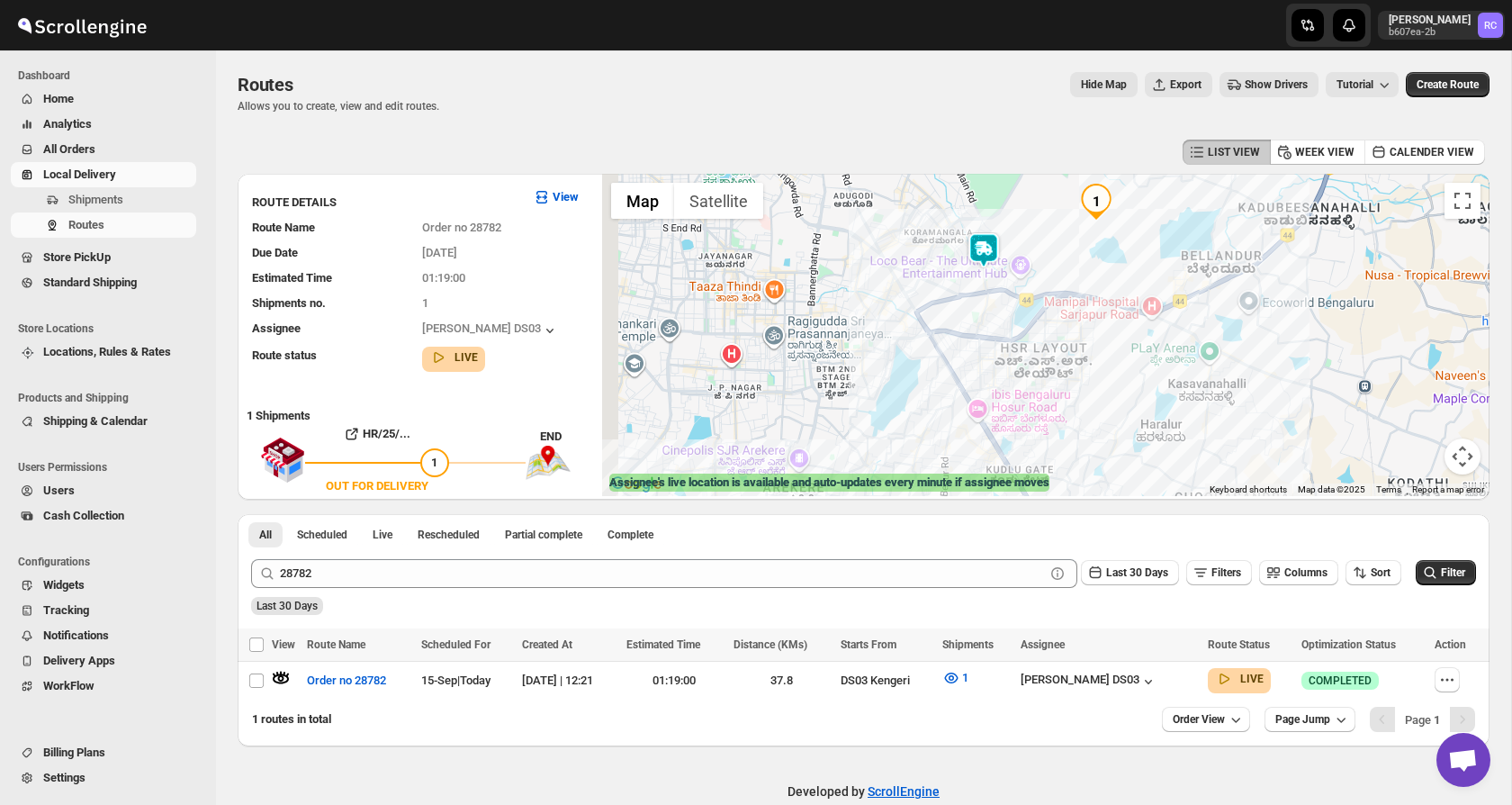
drag, startPoint x: 767, startPoint y: 425, endPoint x: 983, endPoint y: 215, distance: 301.3
click at [983, 217] on div at bounding box center [1046, 335] width 888 height 322
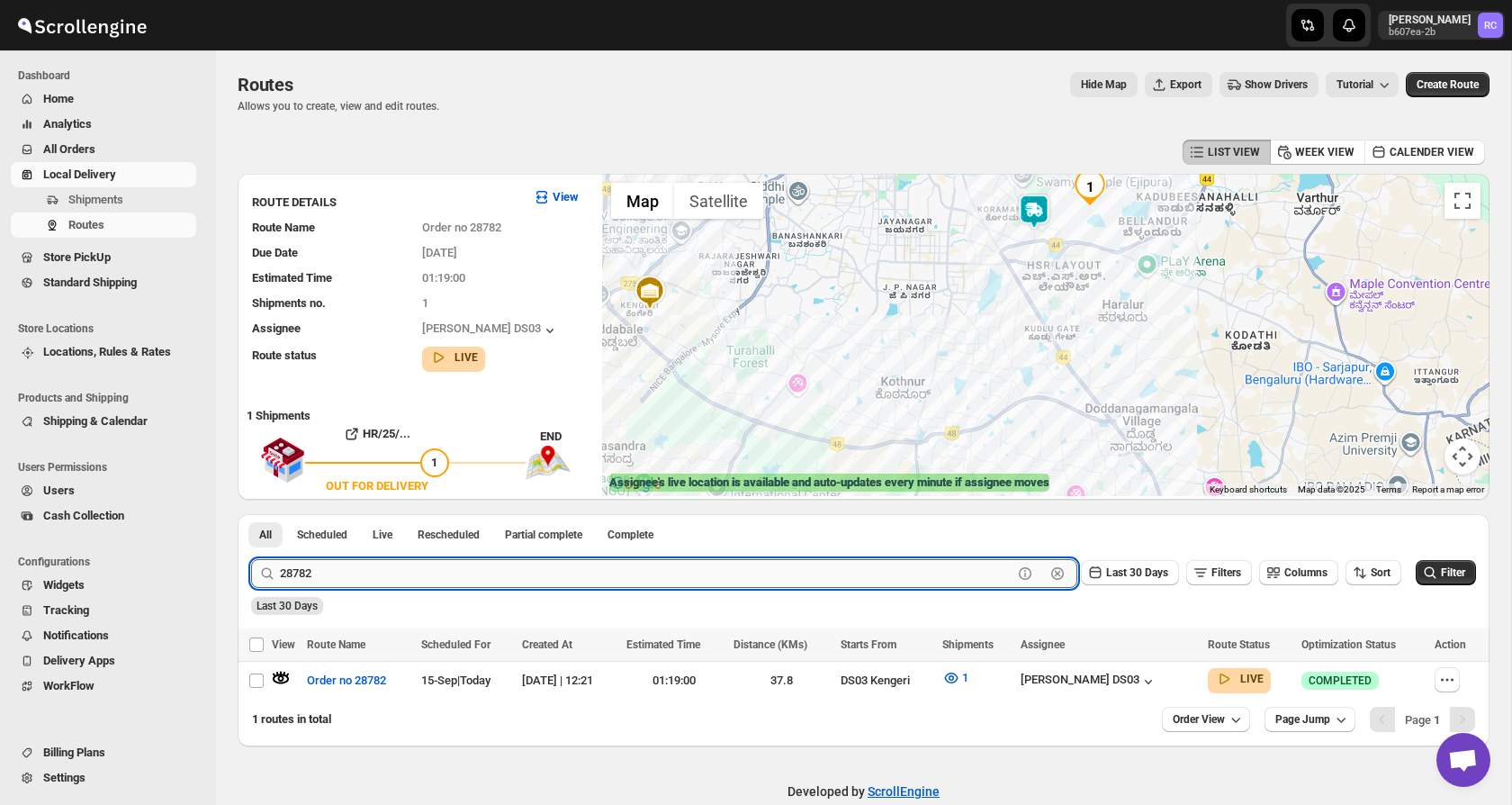
click at [378, 573] on input "28782" at bounding box center [646, 573] width 732 height 29
click at [251, 514] on button "Submit" at bounding box center [276, 523] width 51 height 19
click at [289, 676] on div at bounding box center [287, 680] width 30 height 23
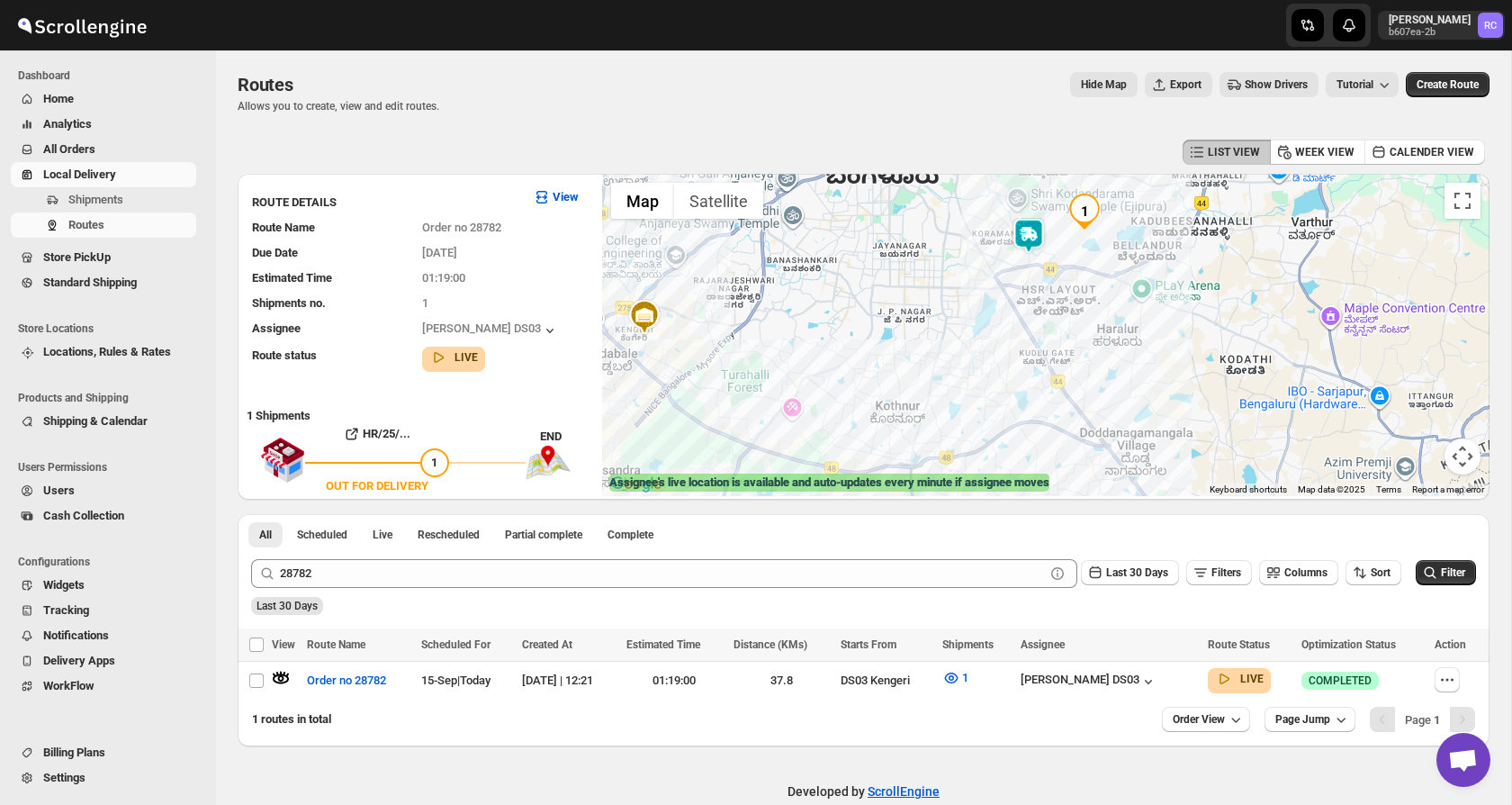
click at [1025, 236] on img at bounding box center [1028, 235] width 36 height 36
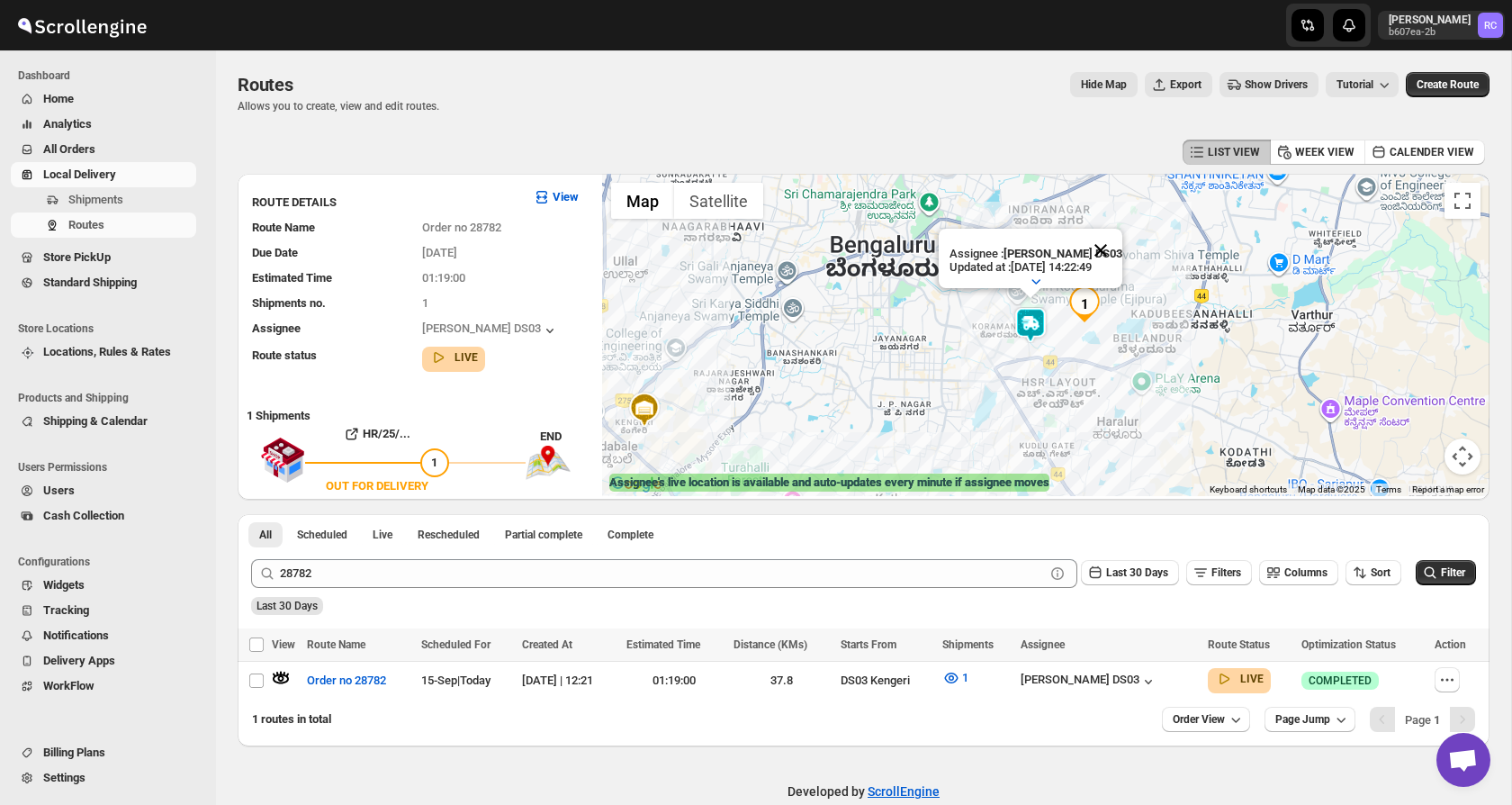
click at [1103, 245] on button "Close" at bounding box center [1101, 250] width 43 height 43
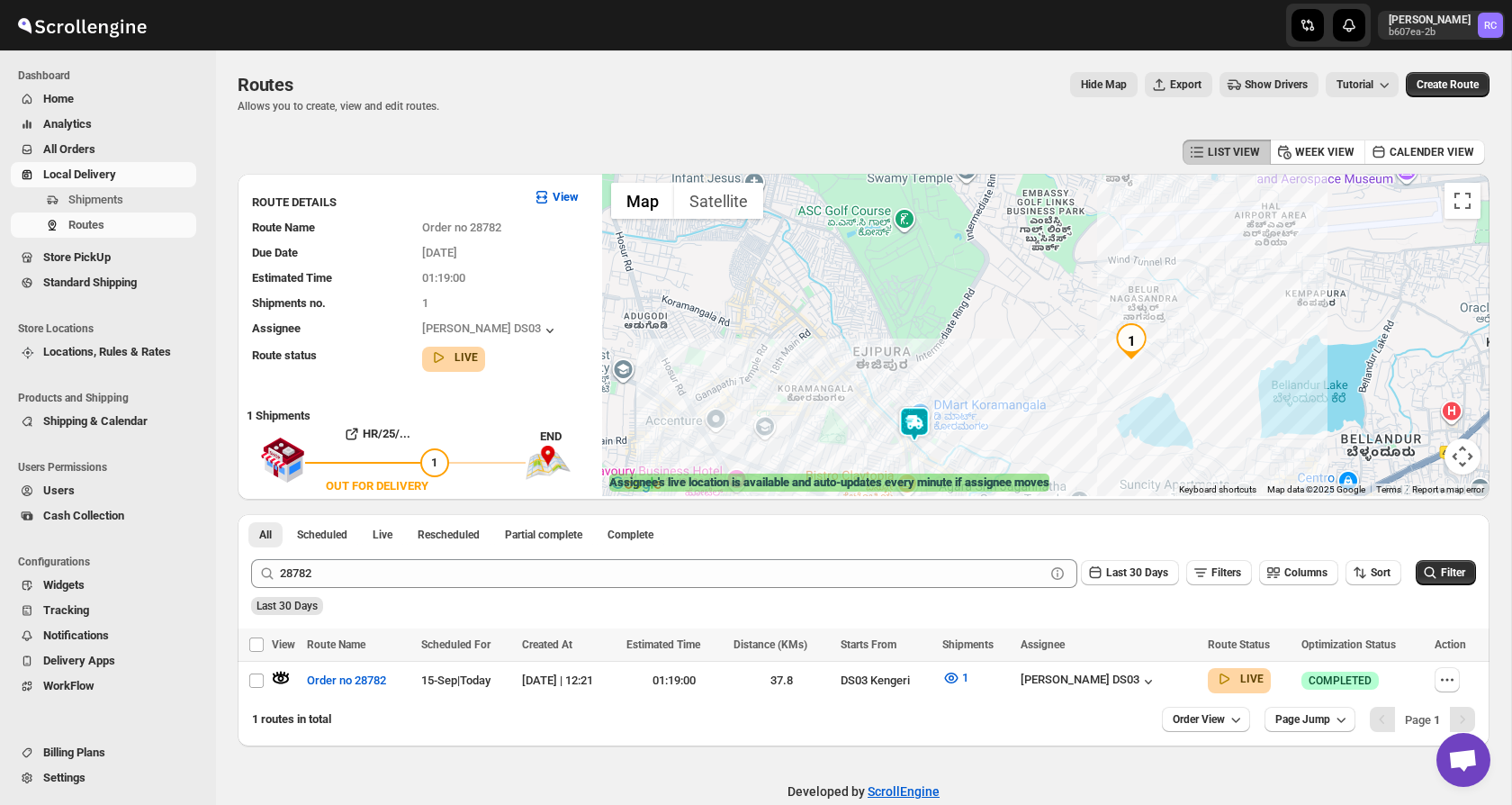
click at [906, 431] on img at bounding box center [914, 423] width 36 height 36
click at [915, 423] on img at bounding box center [914, 423] width 36 height 36
click at [1451, 683] on icon "button" at bounding box center [1447, 679] width 18 height 18
checkbox input "true"
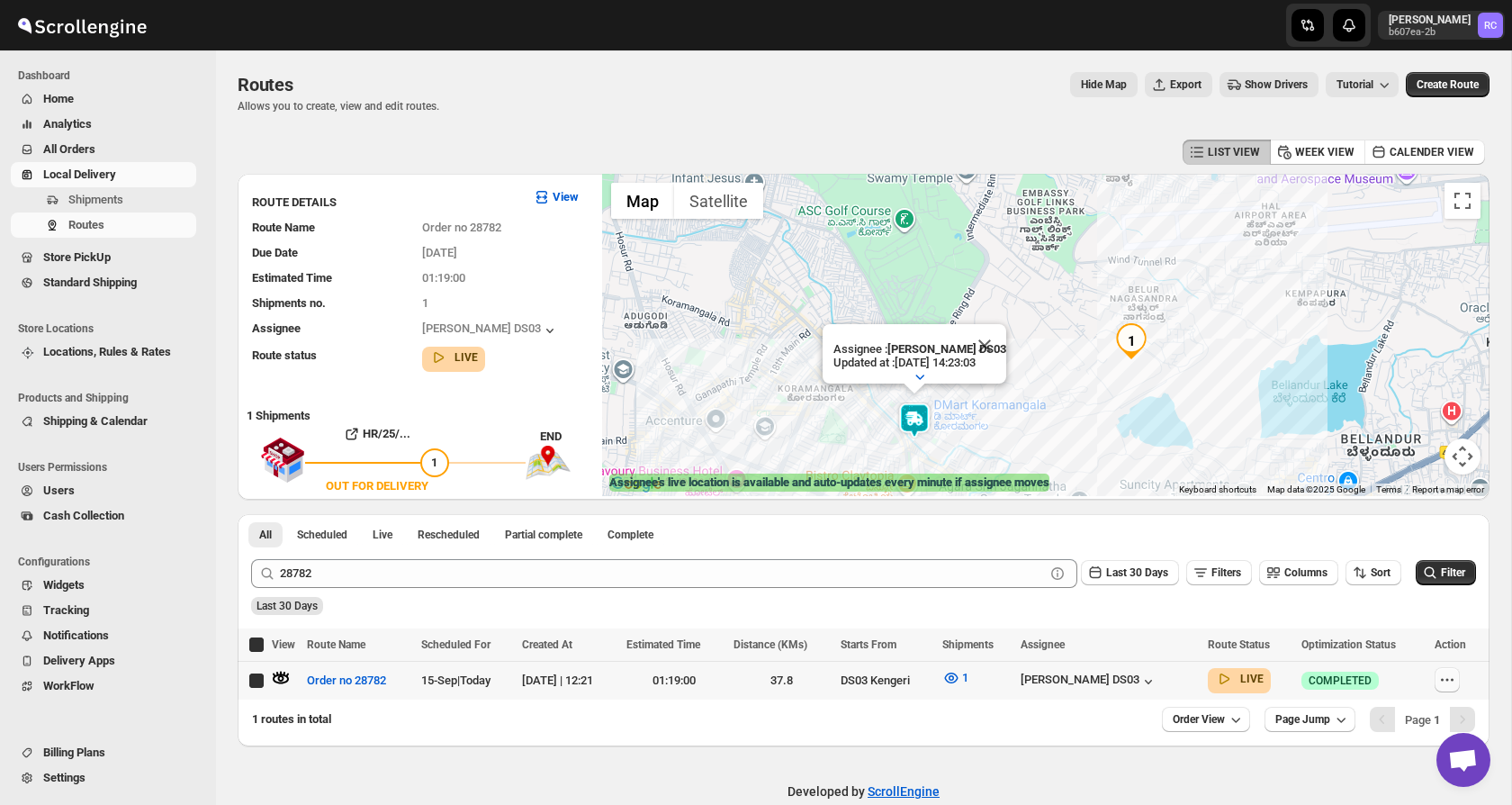
checkbox input "true"
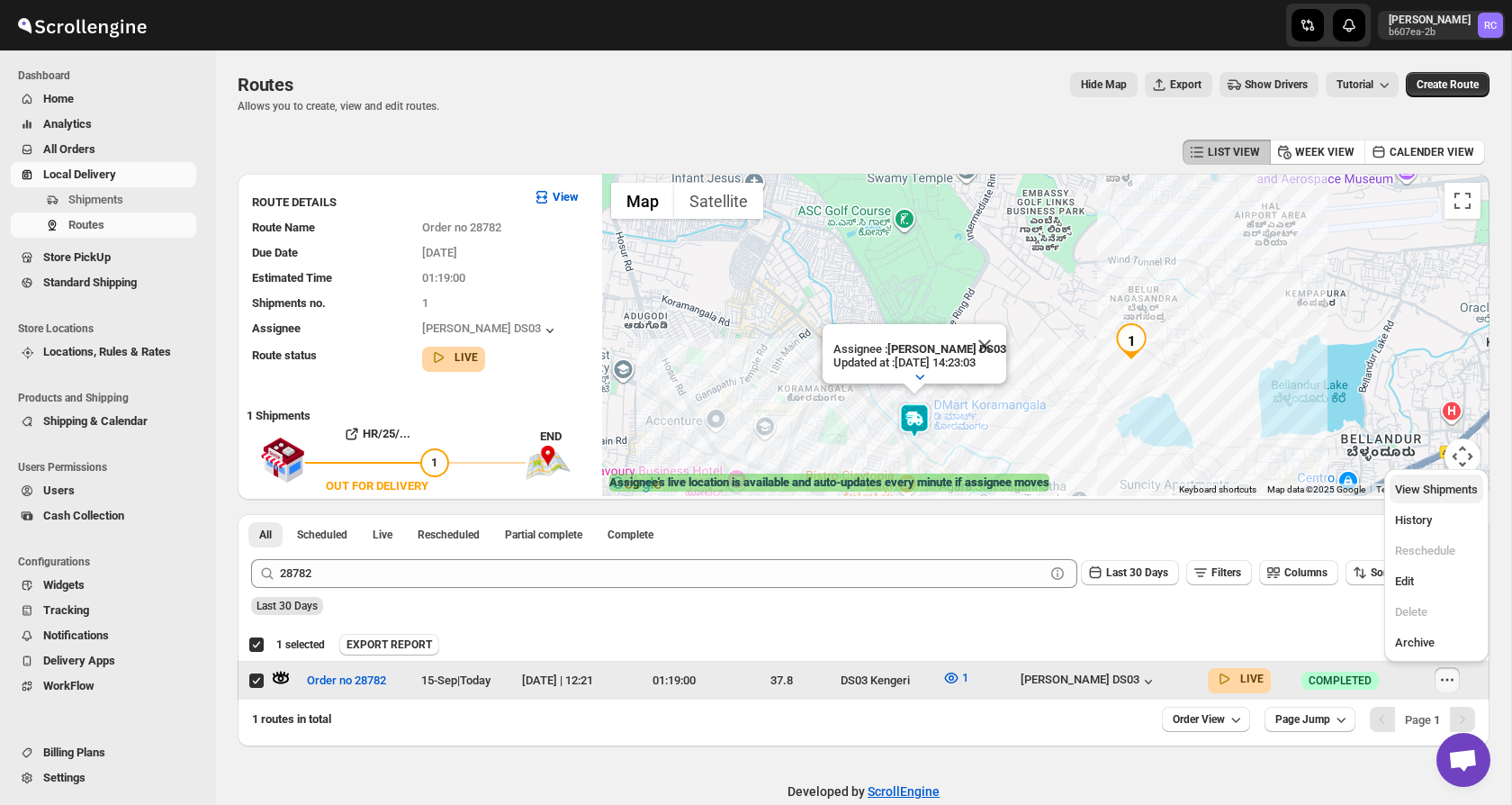
click at [1431, 492] on span "View Shipments" at bounding box center [1436, 489] width 83 height 14
checkbox input "false"
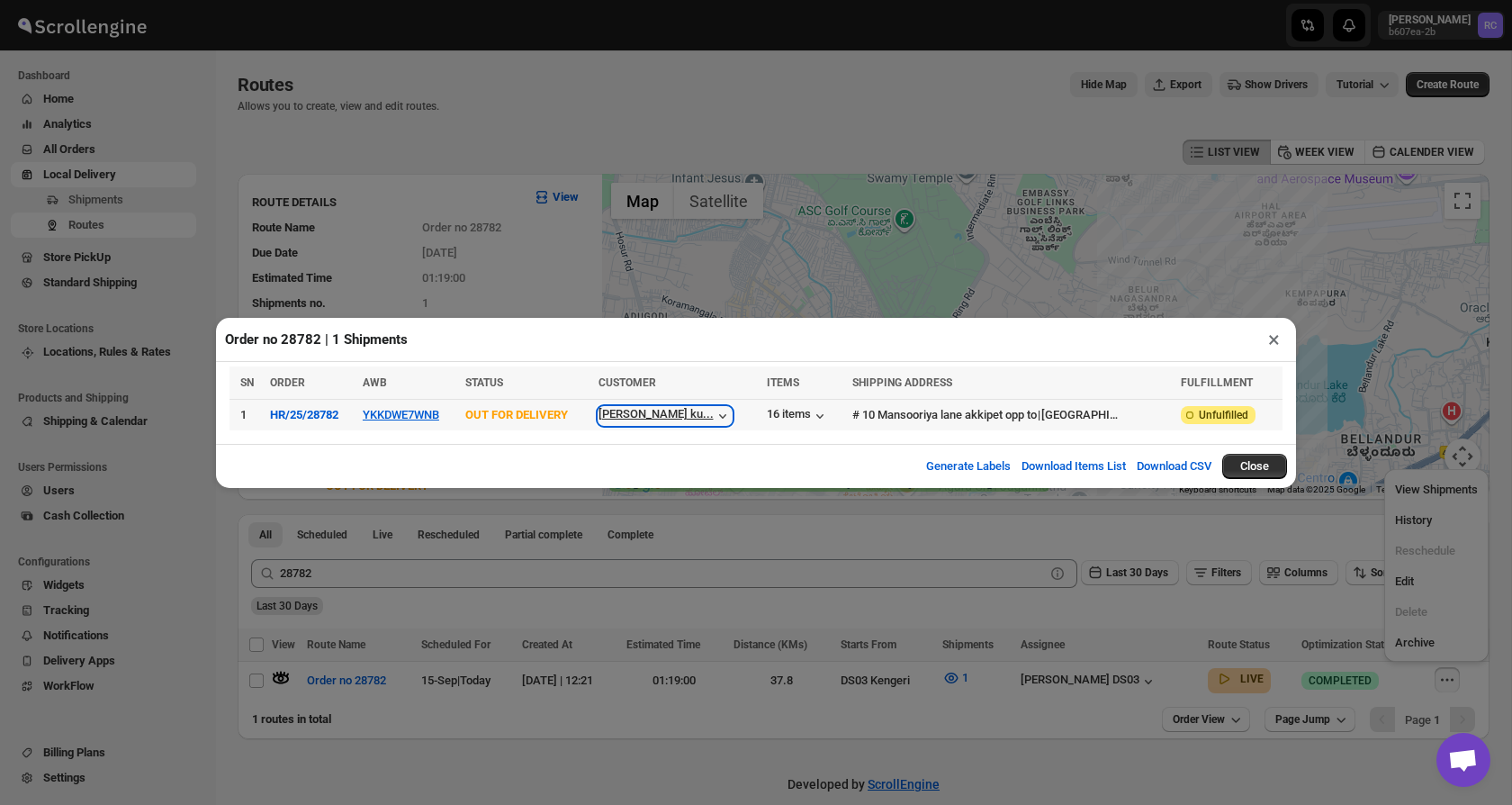
click at [726, 415] on icon "button" at bounding box center [722, 415] width 7 height 5
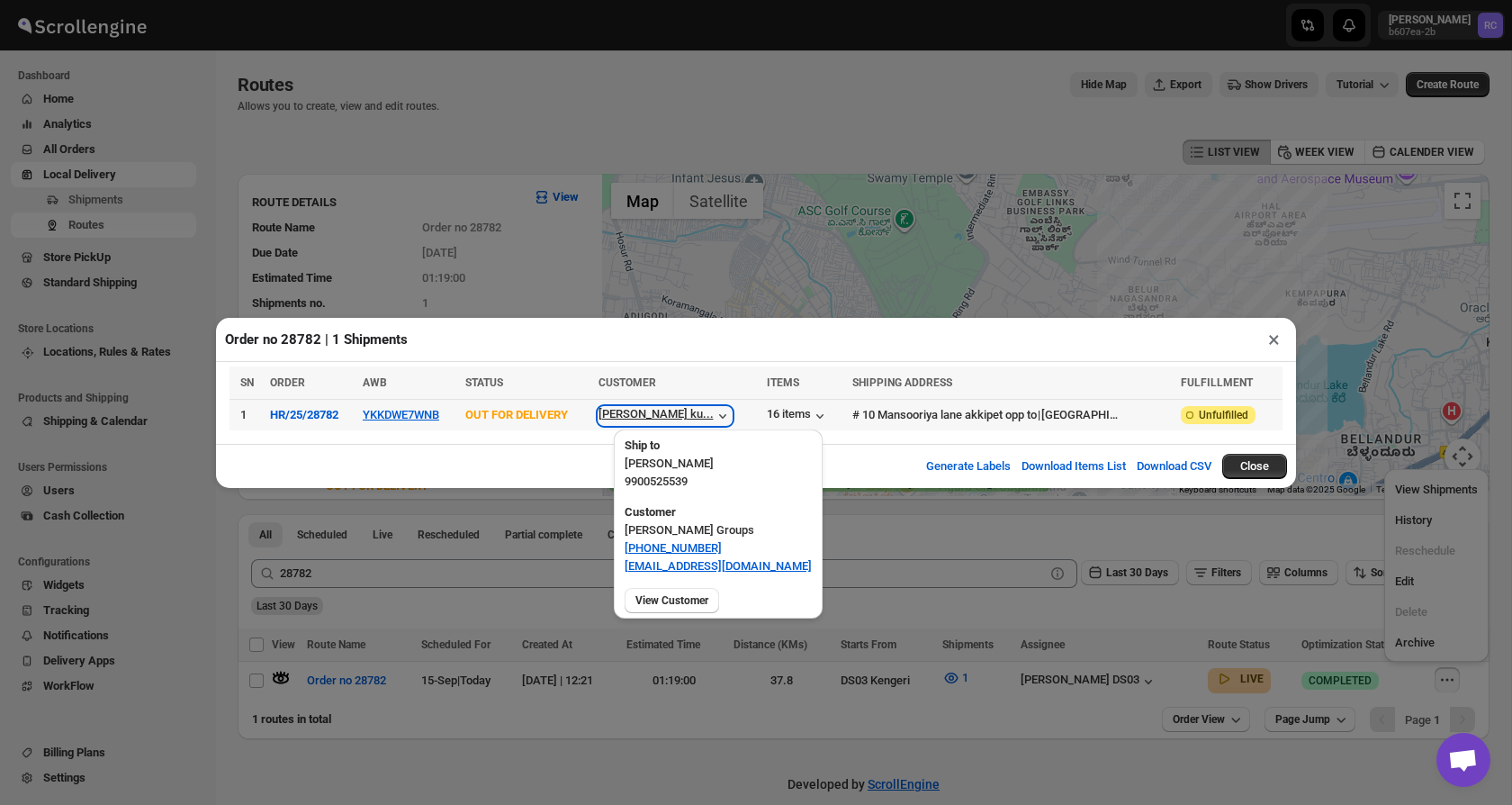
click at [726, 415] on icon "button" at bounding box center [722, 415] width 7 height 5
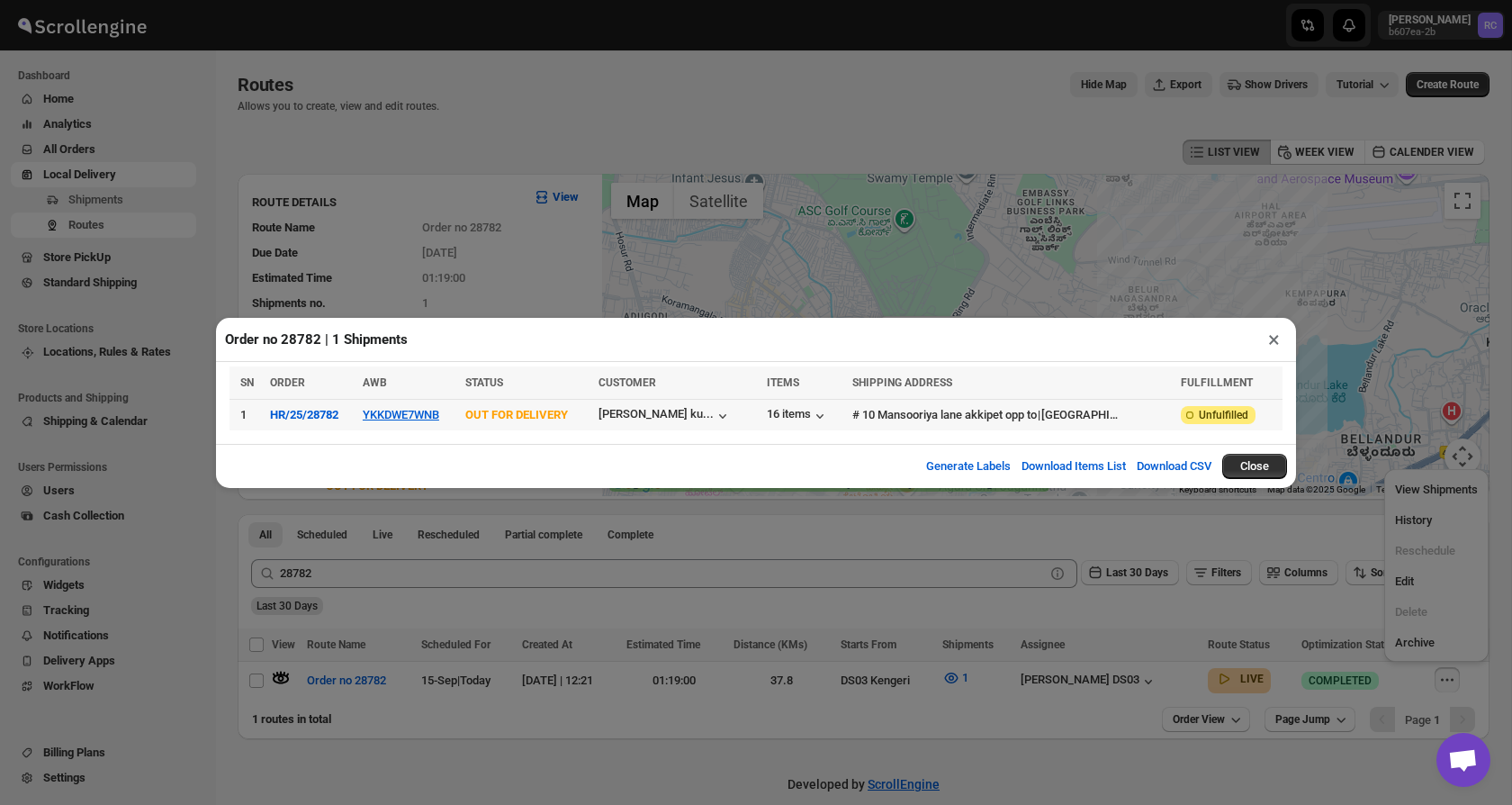
click at [940, 406] on div "# 10 Mansooriya lane akkipet opp to" at bounding box center [944, 414] width 184 height 18
click at [939, 419] on div "# 10 Mansooriya lane akkipet opp to" at bounding box center [944, 414] width 184 height 18
click at [1270, 341] on button "×" at bounding box center [1274, 339] width 26 height 25
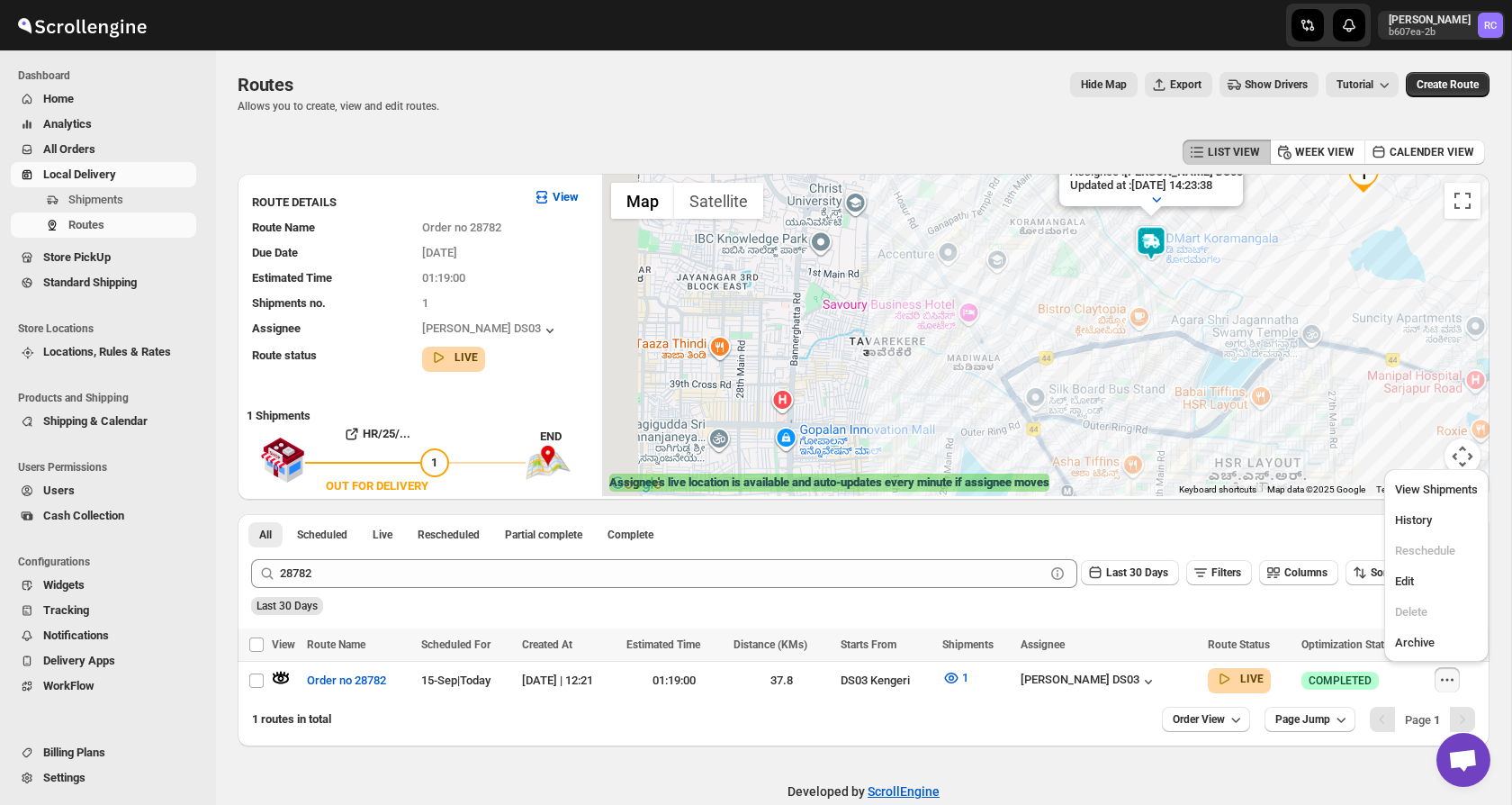
drag, startPoint x: 710, startPoint y: 408, endPoint x: 953, endPoint y: 235, distance: 298.3
click at [953, 235] on div "Assignee : [PERSON_NAME] DS03 Updated at : [DATE] 14:23:38 Duty mode Enabled Ba…" at bounding box center [1046, 335] width 888 height 322
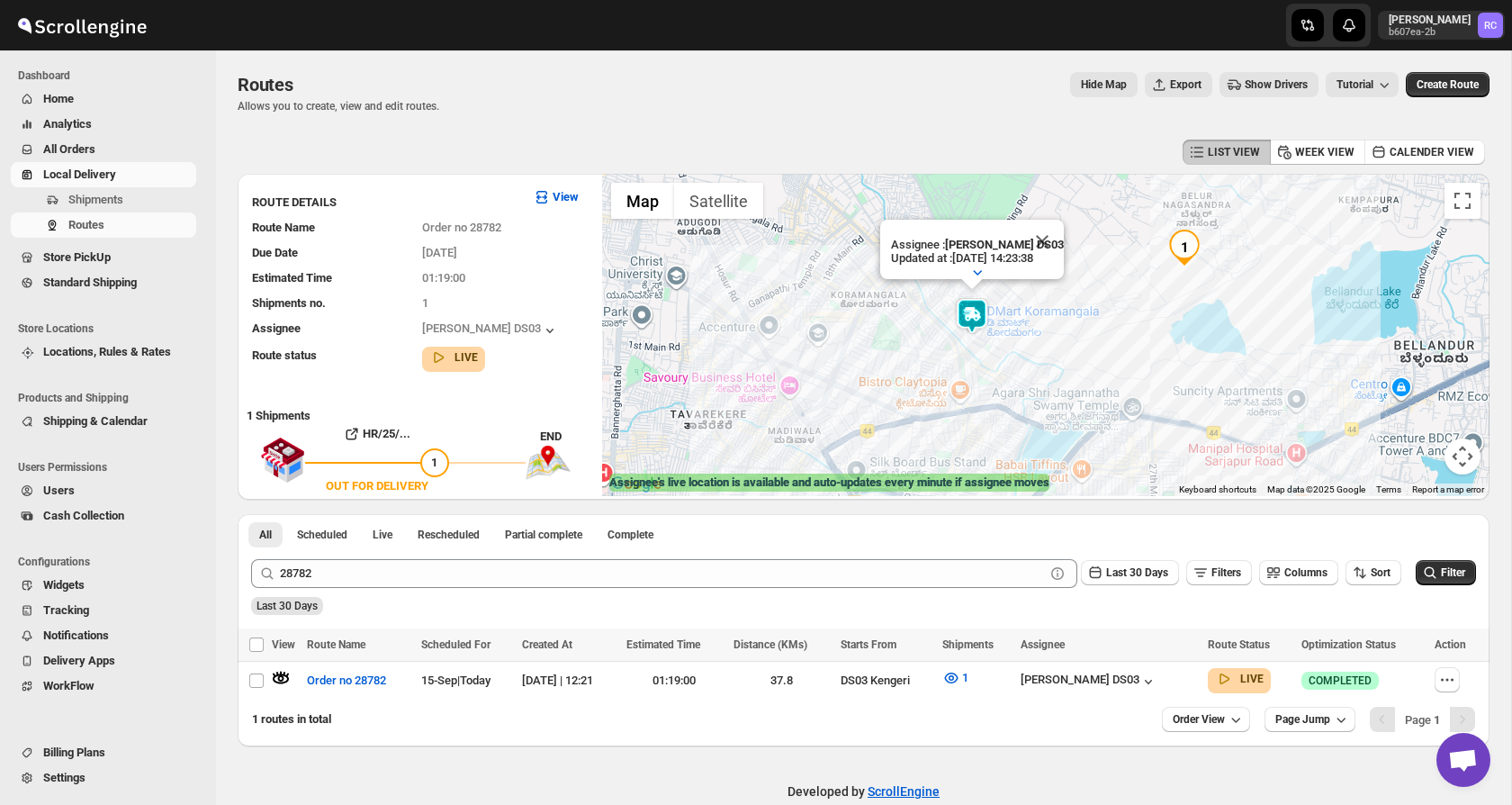
drag, startPoint x: 1085, startPoint y: 288, endPoint x: 895, endPoint y: 366, distance: 205.4
click at [895, 366] on div "Assignee : [PERSON_NAME] DS03 Updated at : [DATE] 14:23:38 Duty mode Enabled Ba…" at bounding box center [1046, 335] width 888 height 322
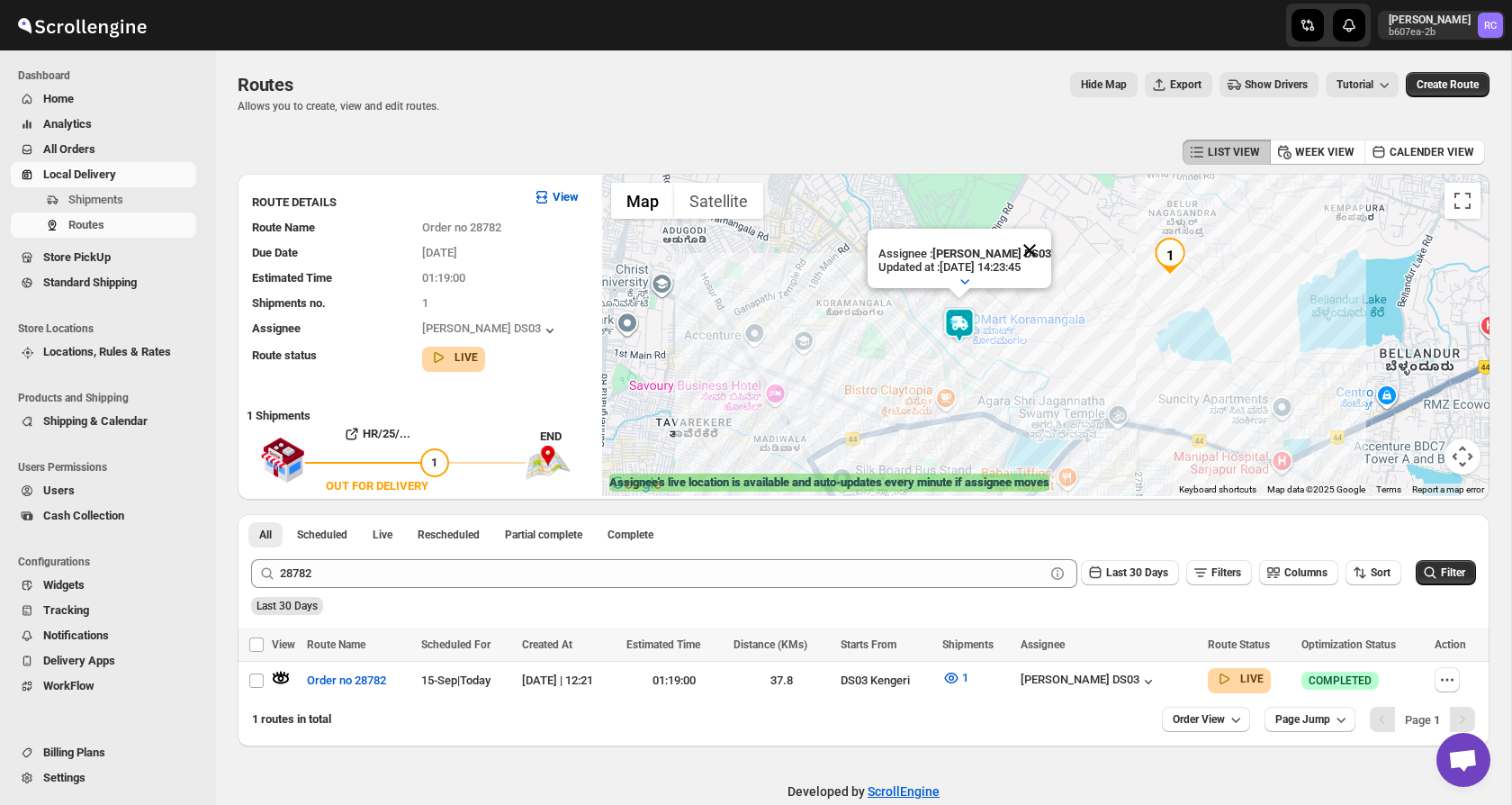
click at [1033, 249] on button "Close" at bounding box center [1029, 250] width 43 height 43
click at [959, 325] on img at bounding box center [959, 325] width 36 height 36
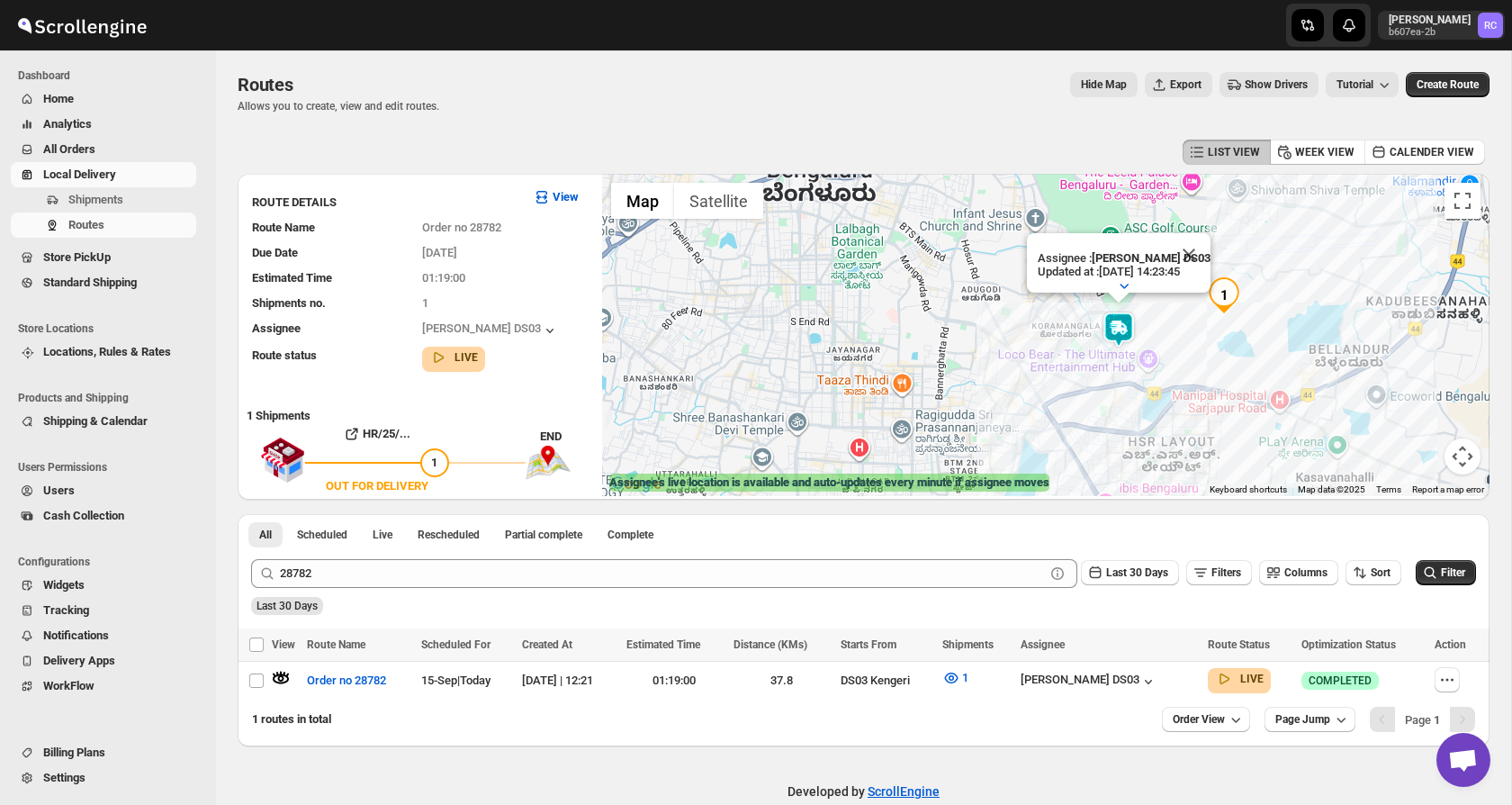
drag, startPoint x: 741, startPoint y: 334, endPoint x: 981, endPoint y: 339, distance: 240.1
click at [981, 339] on div "Assignee : [PERSON_NAME] DS03 Updated at : [DATE] 14:23:45 Duty mode Enabled Ba…" at bounding box center [1046, 335] width 888 height 322
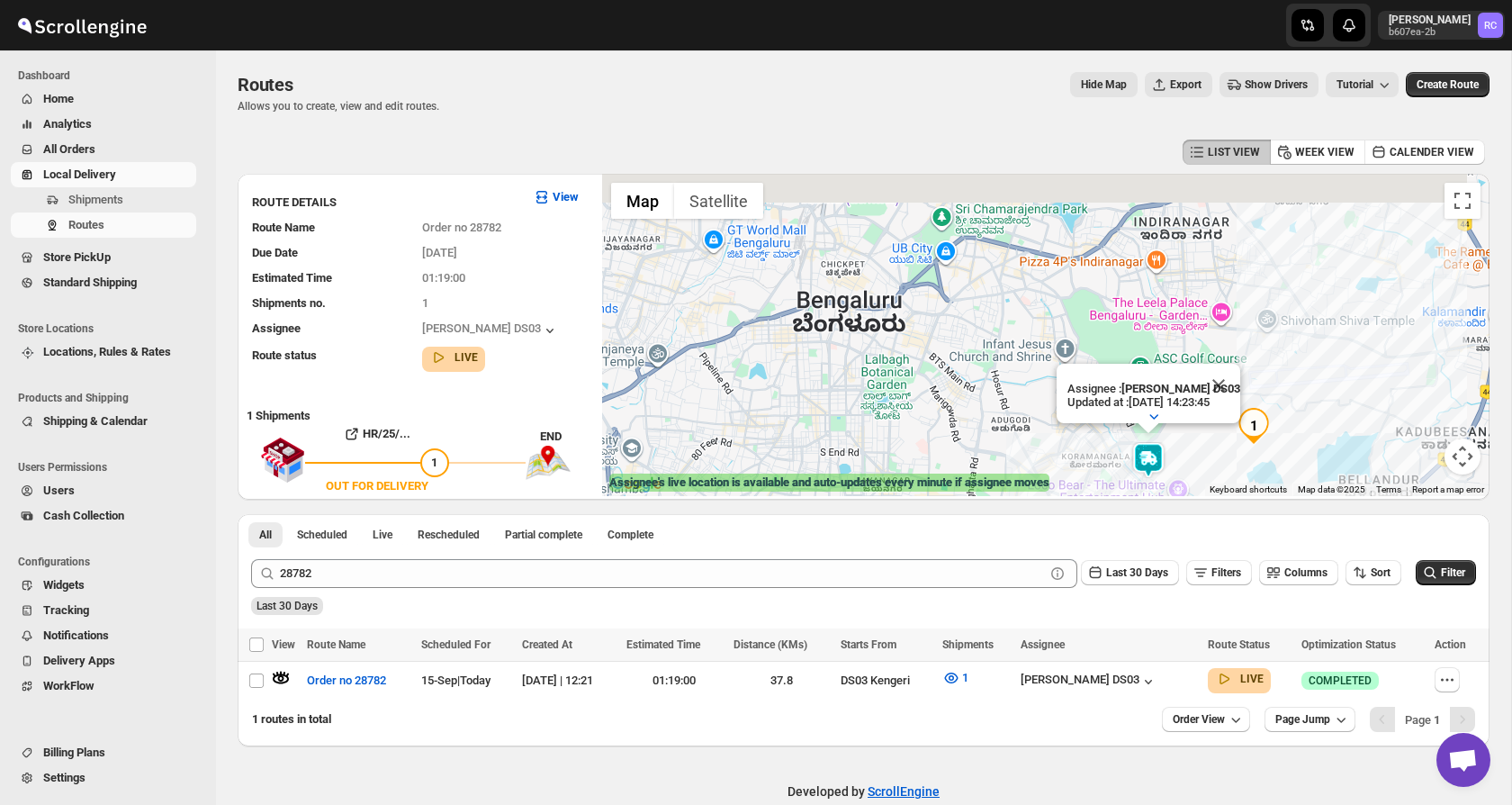
drag, startPoint x: 810, startPoint y: 221, endPoint x: 830, endPoint y: 351, distance: 131.5
click at [830, 352] on div "Assignee : [PERSON_NAME] DS03 Updated at : [DATE] 14:23:45 Duty mode Enabled Ba…" at bounding box center [1046, 335] width 888 height 322
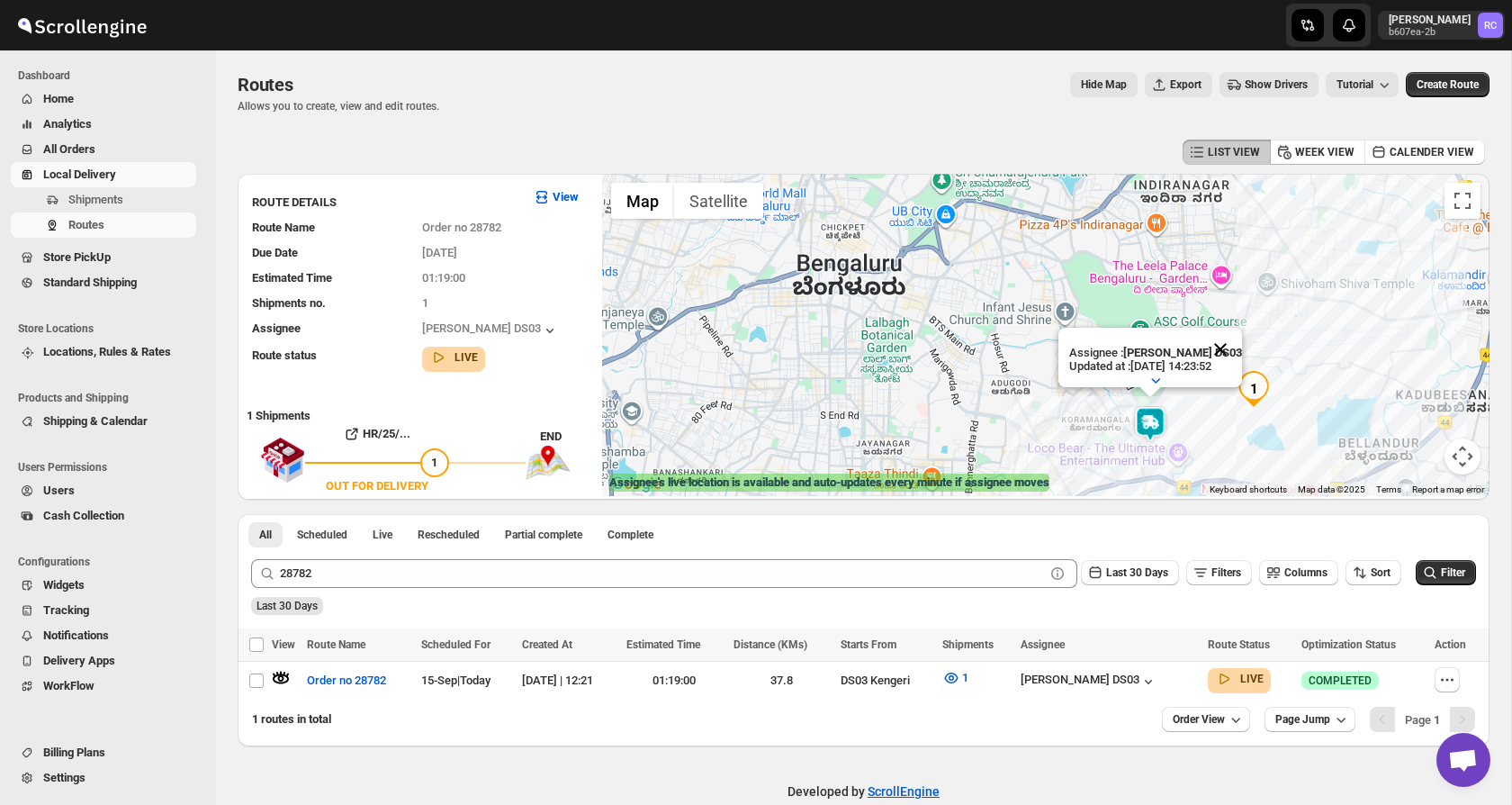
click at [1228, 348] on button "Close" at bounding box center [1220, 349] width 43 height 43
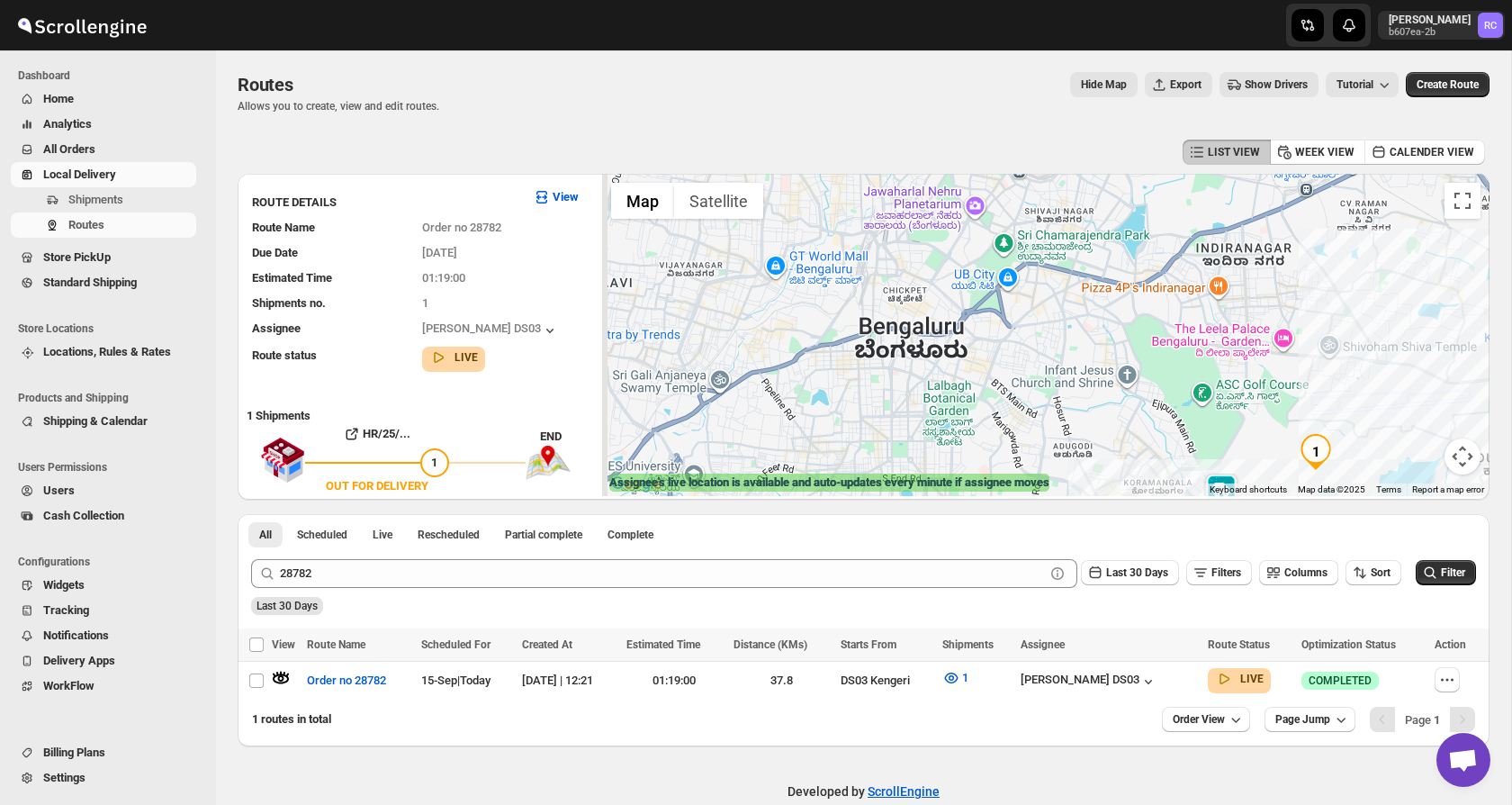
drag, startPoint x: 1010, startPoint y: 342, endPoint x: 1124, endPoint y: 443, distance: 152.3
click at [1124, 443] on div at bounding box center [1046, 335] width 888 height 322
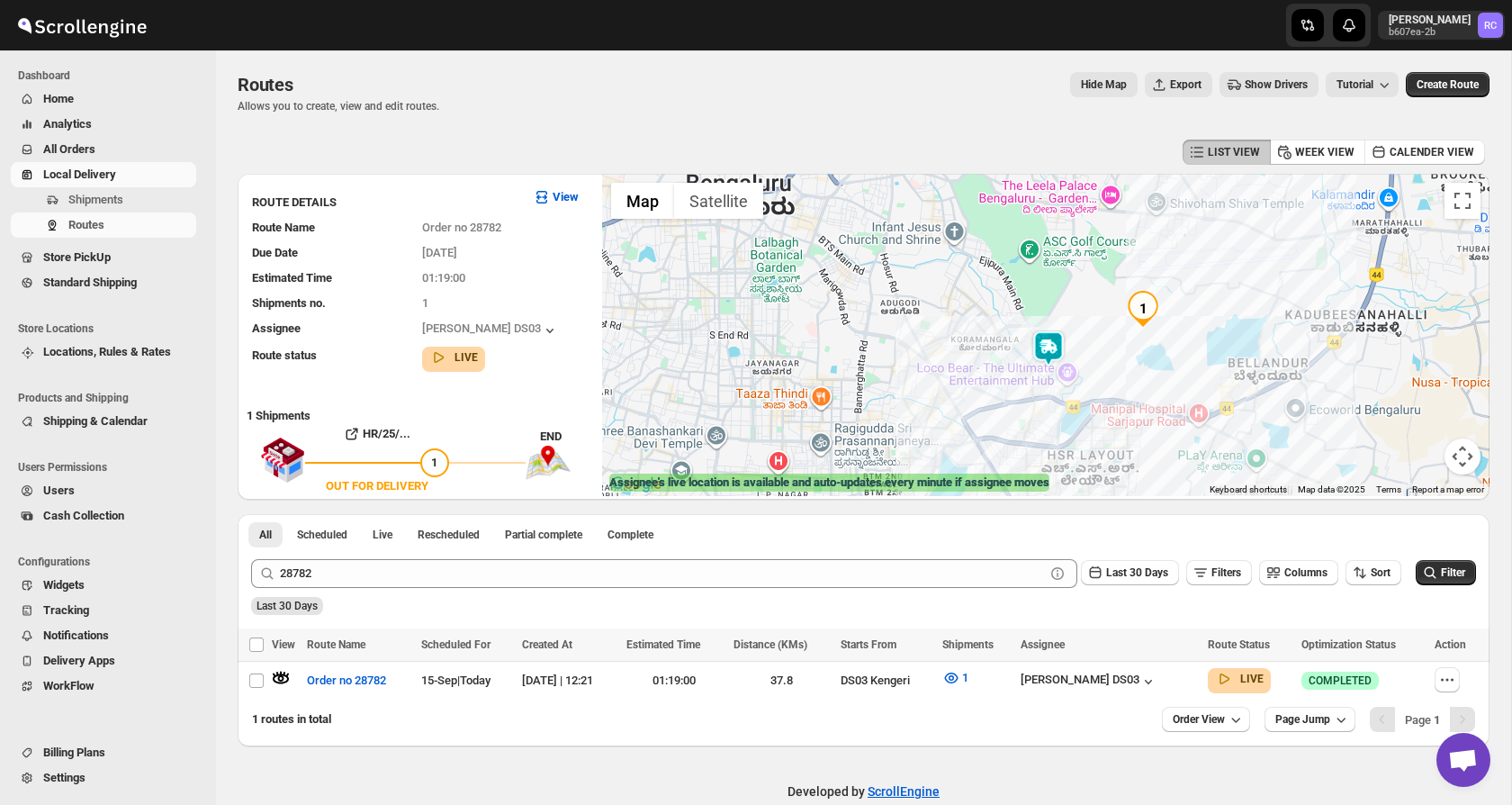
drag, startPoint x: 1005, startPoint y: 331, endPoint x: 778, endPoint y: 148, distance: 291.6
click at [778, 148] on div "LIST VIEW WEEK VIEW CALENDER VIEW ROUTE DETAILS View Route Name Order no 28782 …" at bounding box center [863, 440] width 1252 height 611
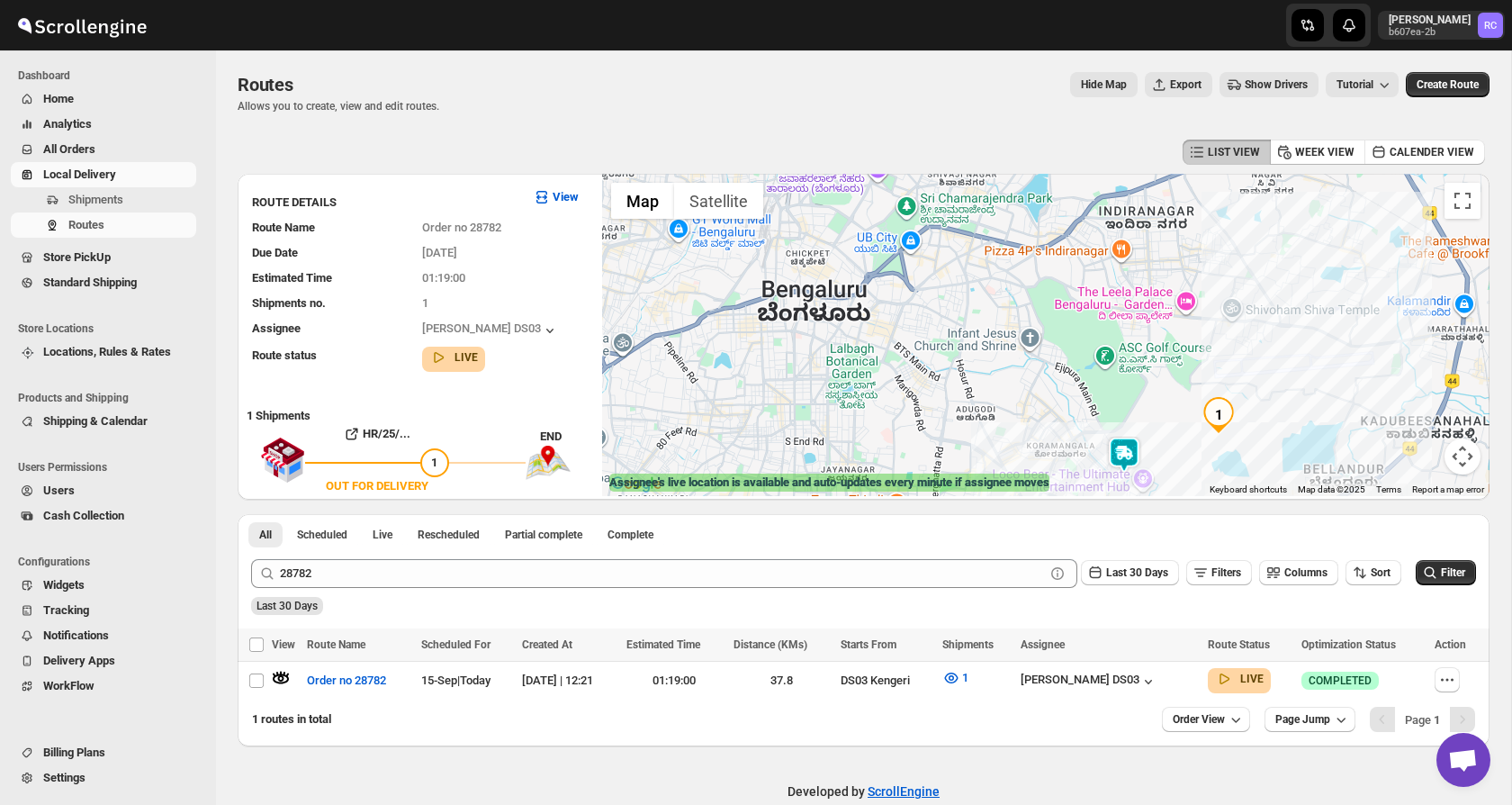
drag, startPoint x: 880, startPoint y: 283, endPoint x: 959, endPoint y: 392, distance: 134.6
click at [959, 392] on div at bounding box center [1046, 335] width 888 height 322
drag, startPoint x: 843, startPoint y: 302, endPoint x: 963, endPoint y: 390, distance: 148.8
click at [963, 390] on div at bounding box center [1046, 335] width 888 height 322
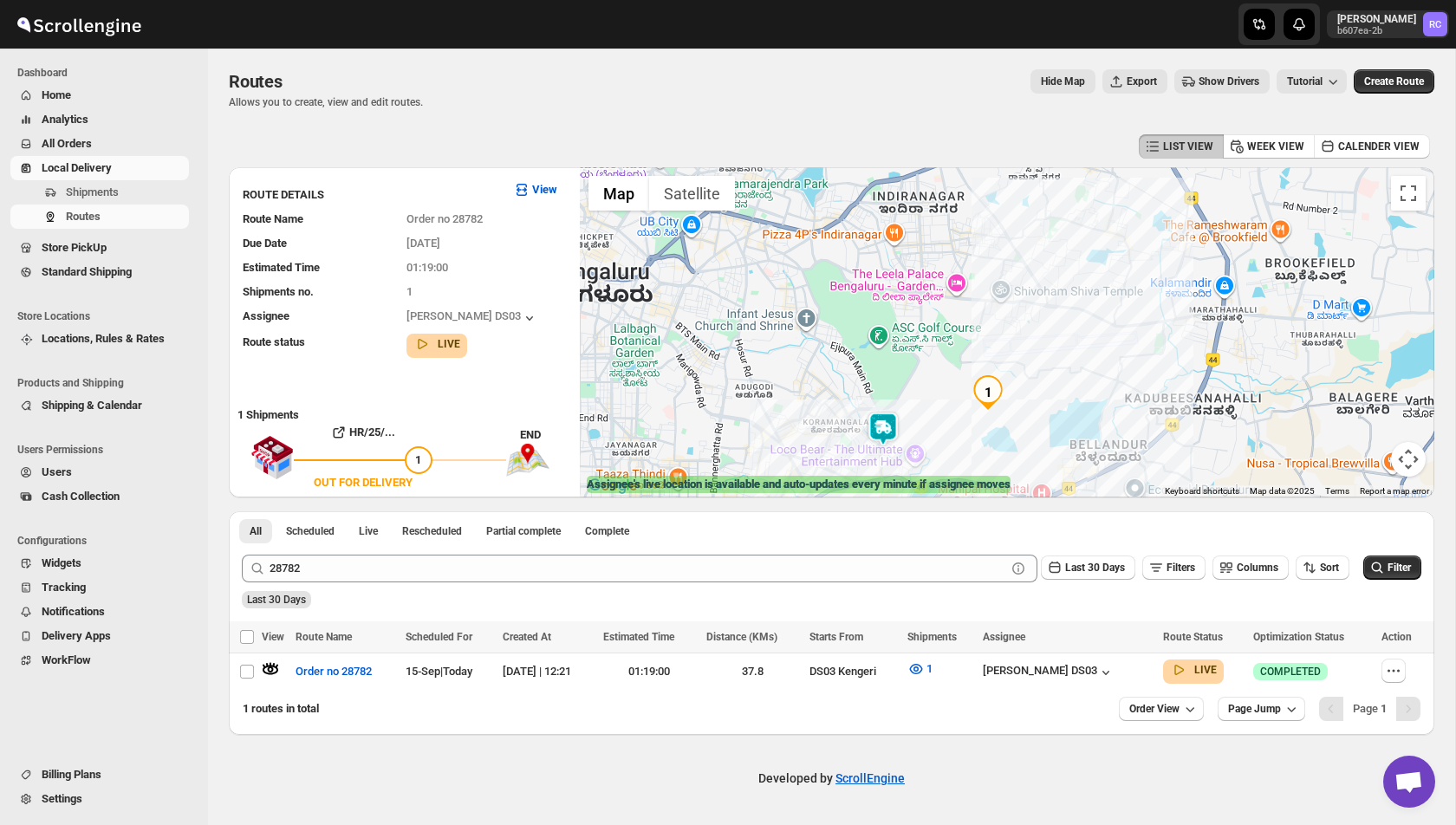
click at [883, 431] on img at bounding box center [883, 428] width 35 height 35
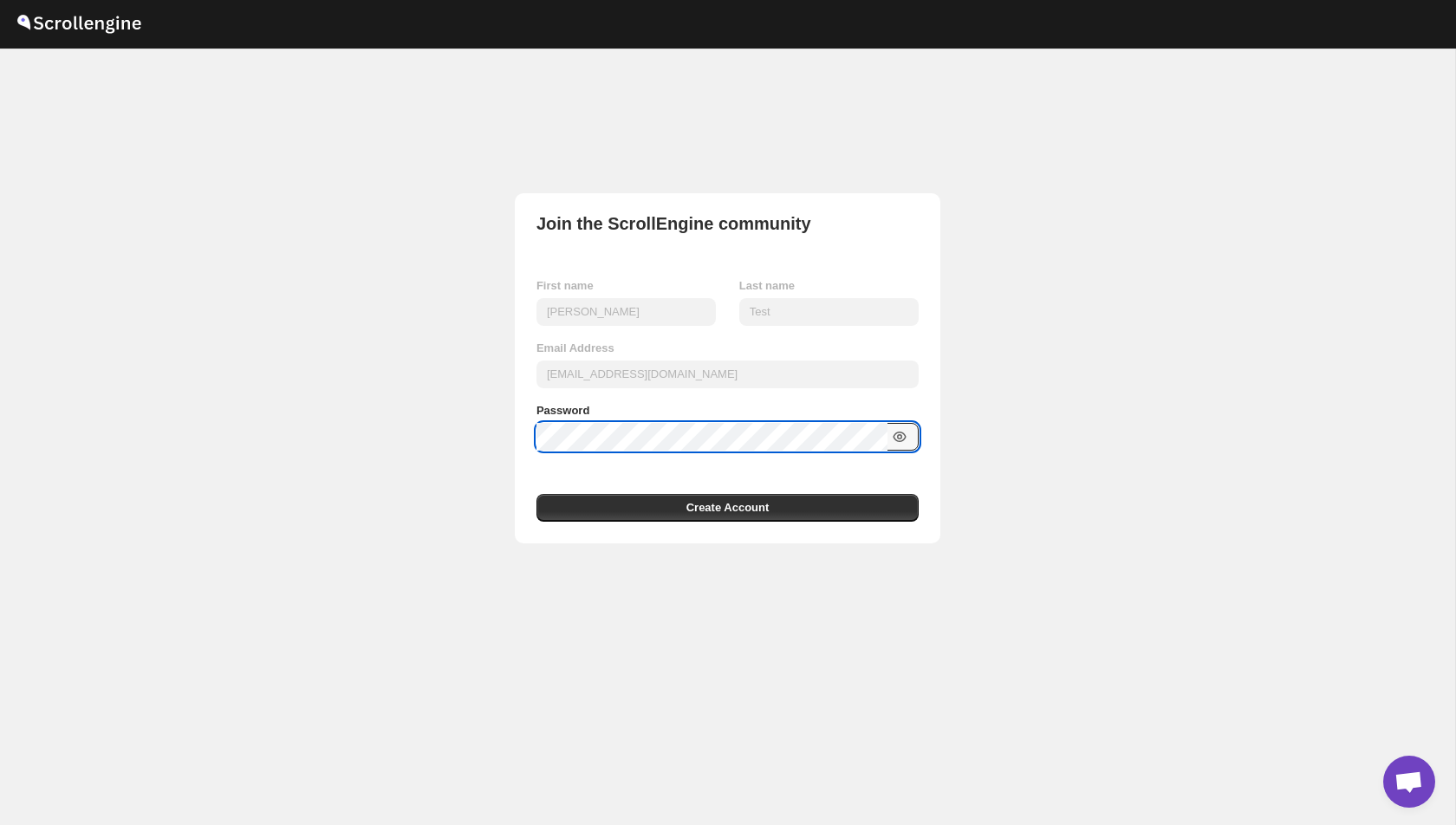
click at [900, 437] on icon "button" at bounding box center [899, 436] width 17 height 17
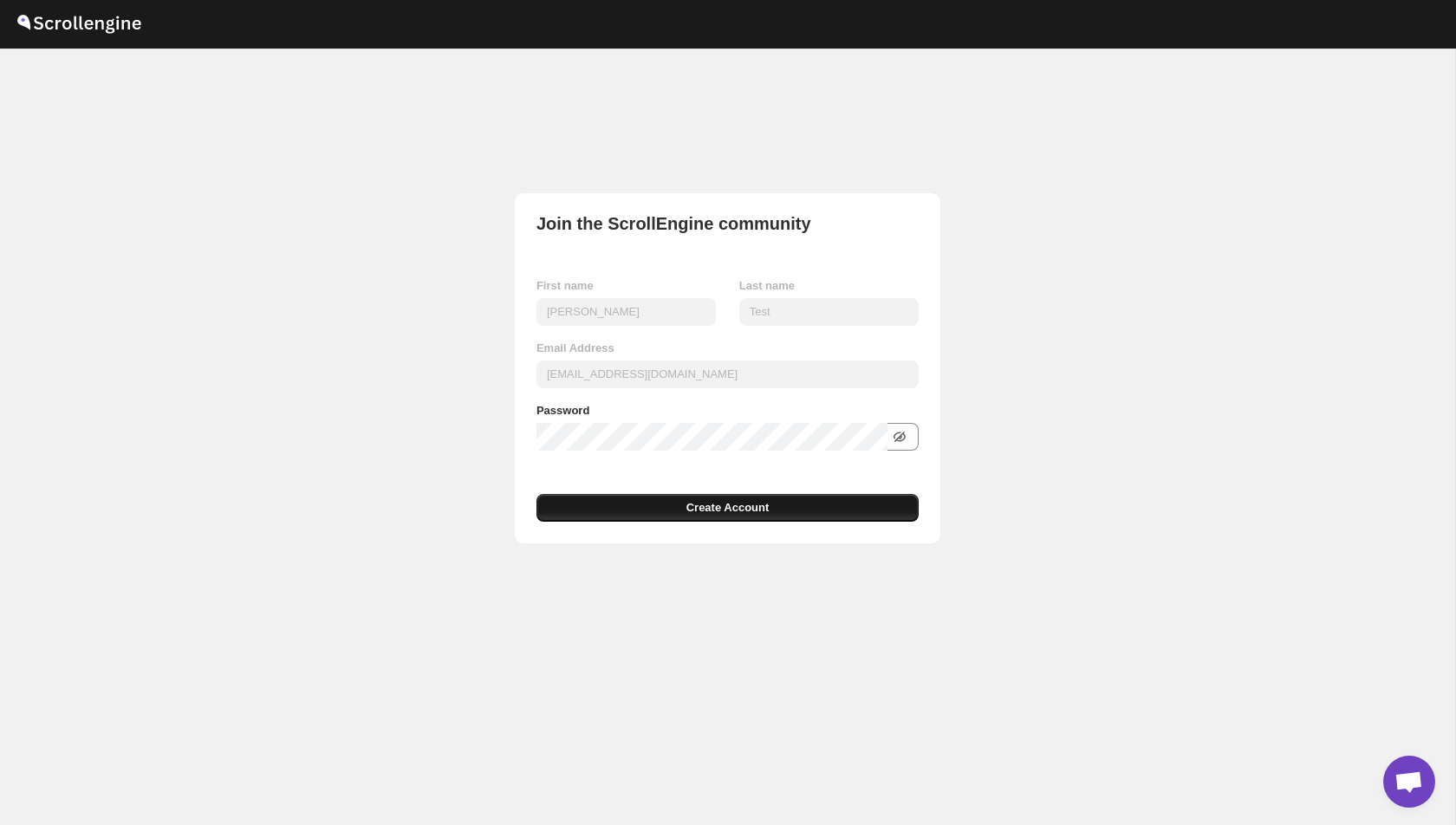
click at [719, 519] on button "Create Account" at bounding box center [728, 507] width 383 height 28
